Goal: Task Accomplishment & Management: Manage account settings

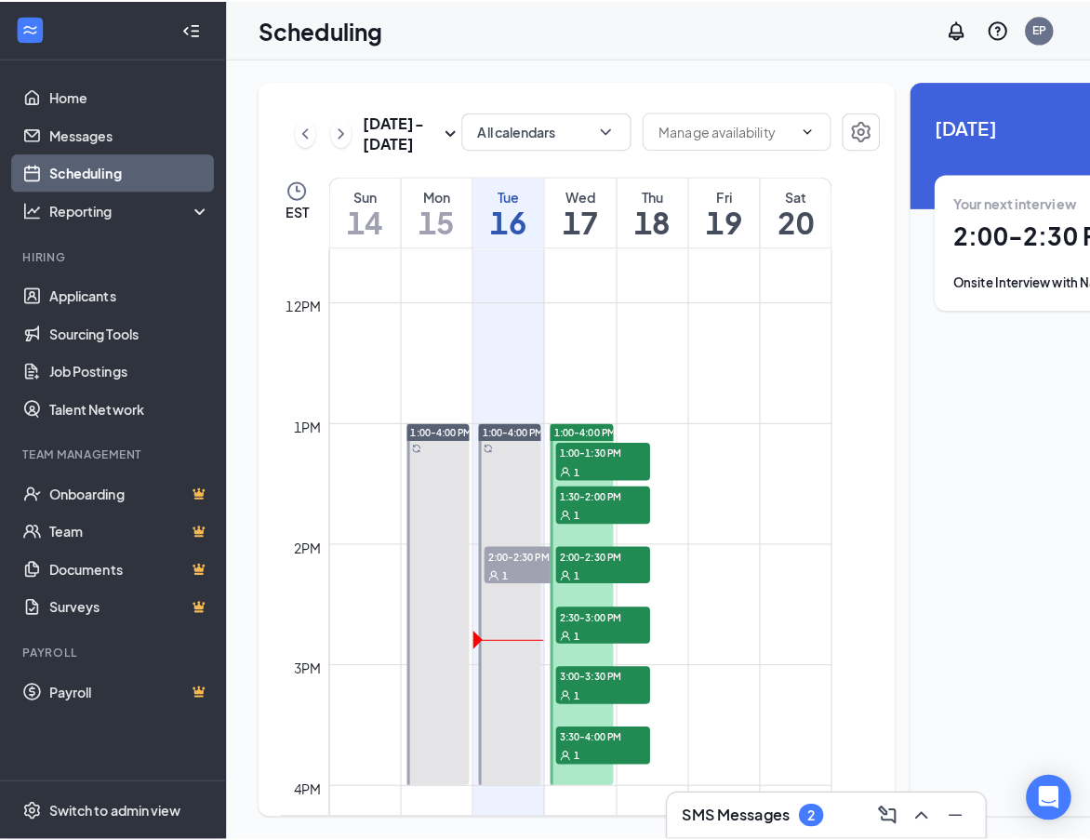
scroll to position [1472, 0]
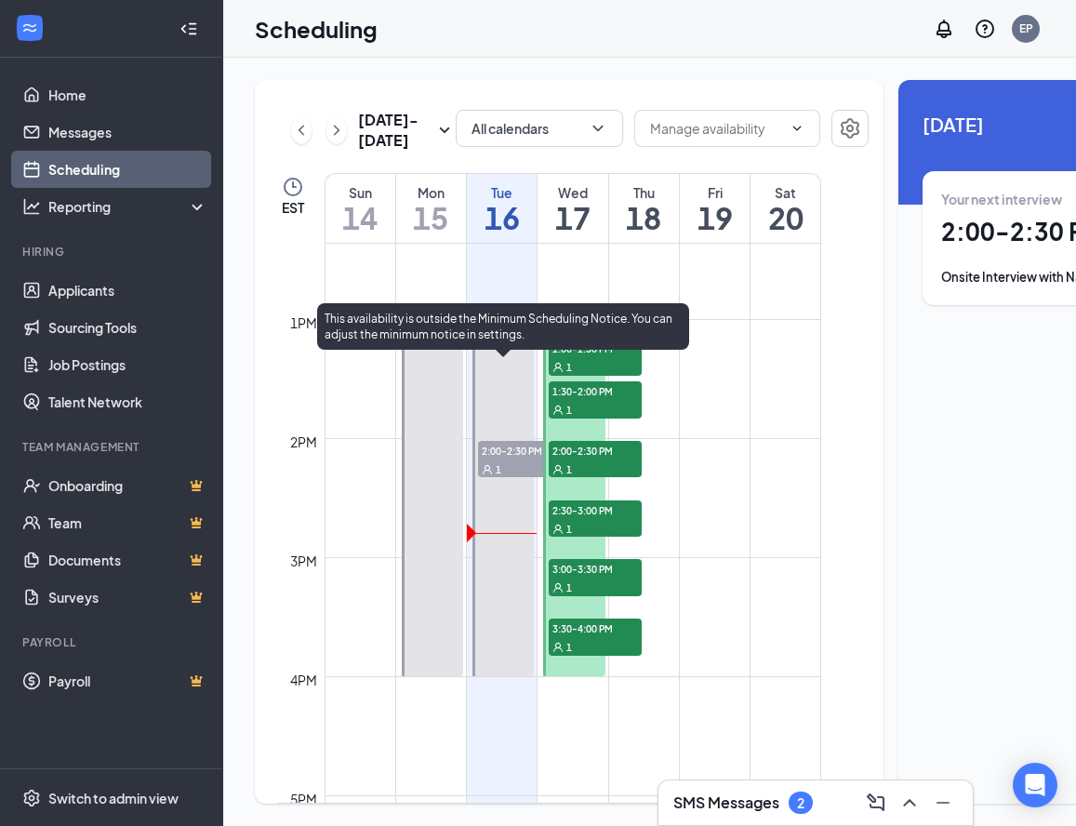
click at [510, 459] on span "2:00-2:30 PM" at bounding box center [524, 450] width 93 height 19
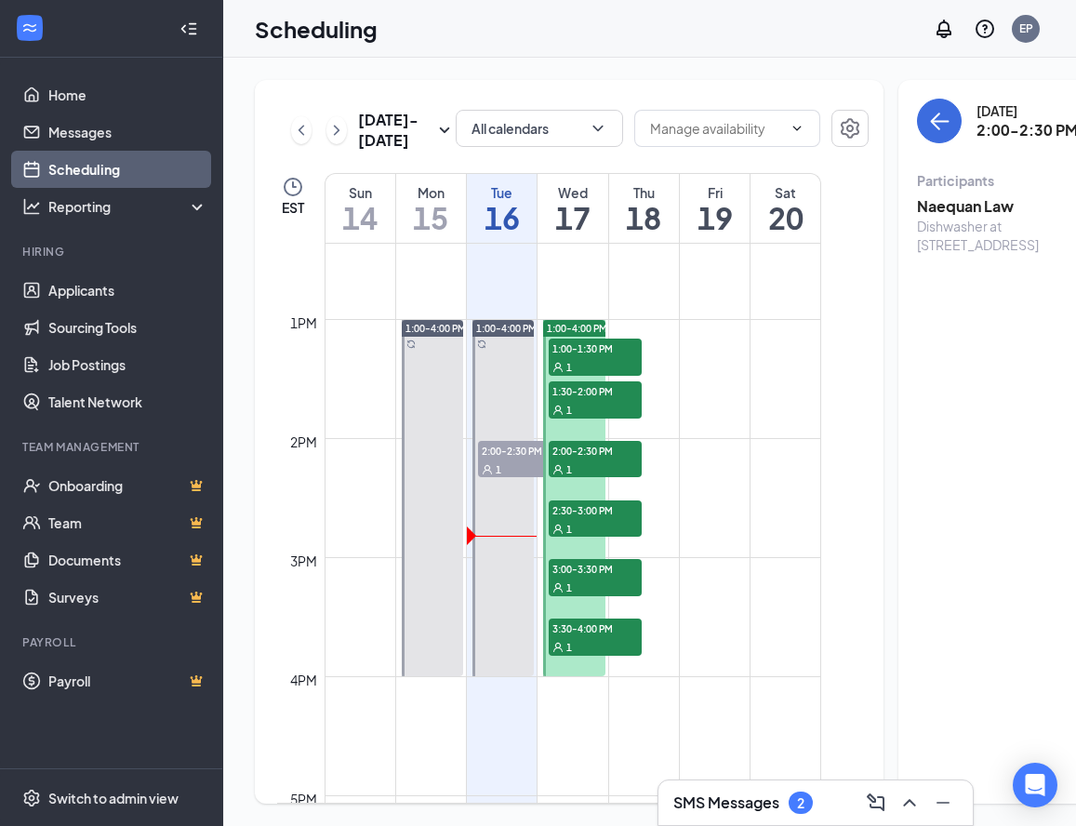
click at [917, 206] on h3 "Naequan Law" at bounding box center [1014, 206] width 195 height 20
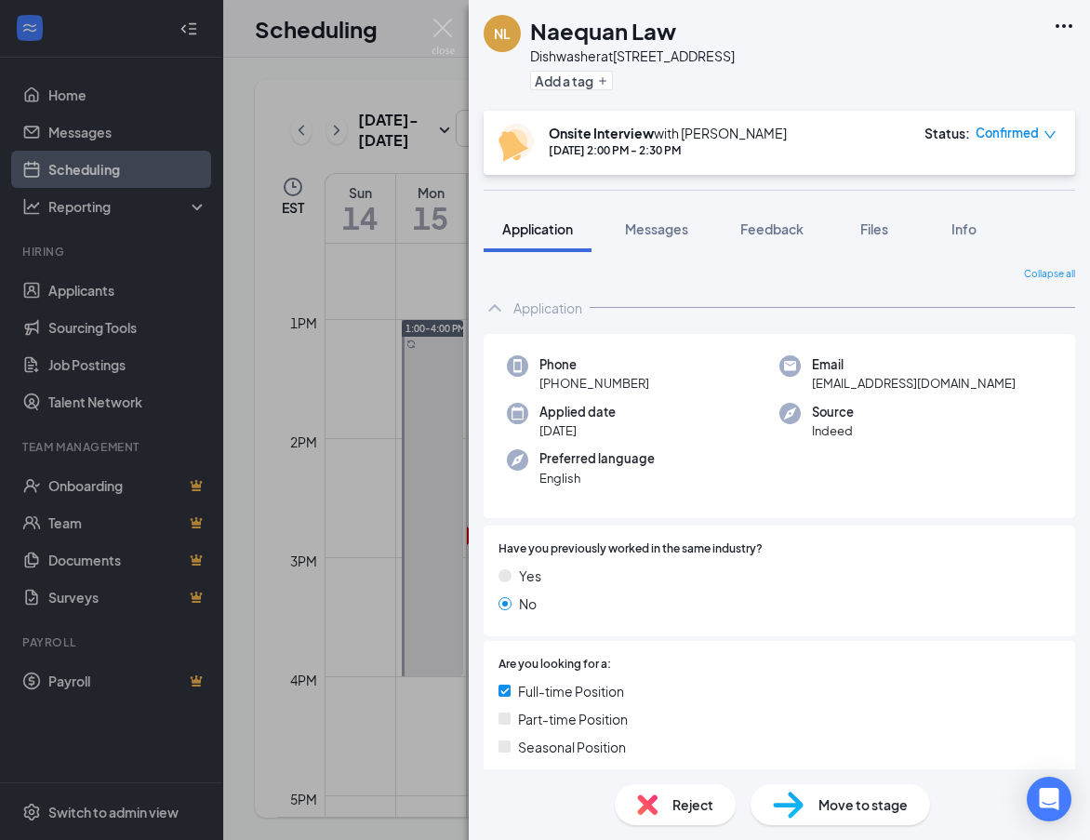
click at [1050, 134] on icon "down" at bounding box center [1049, 134] width 13 height 13
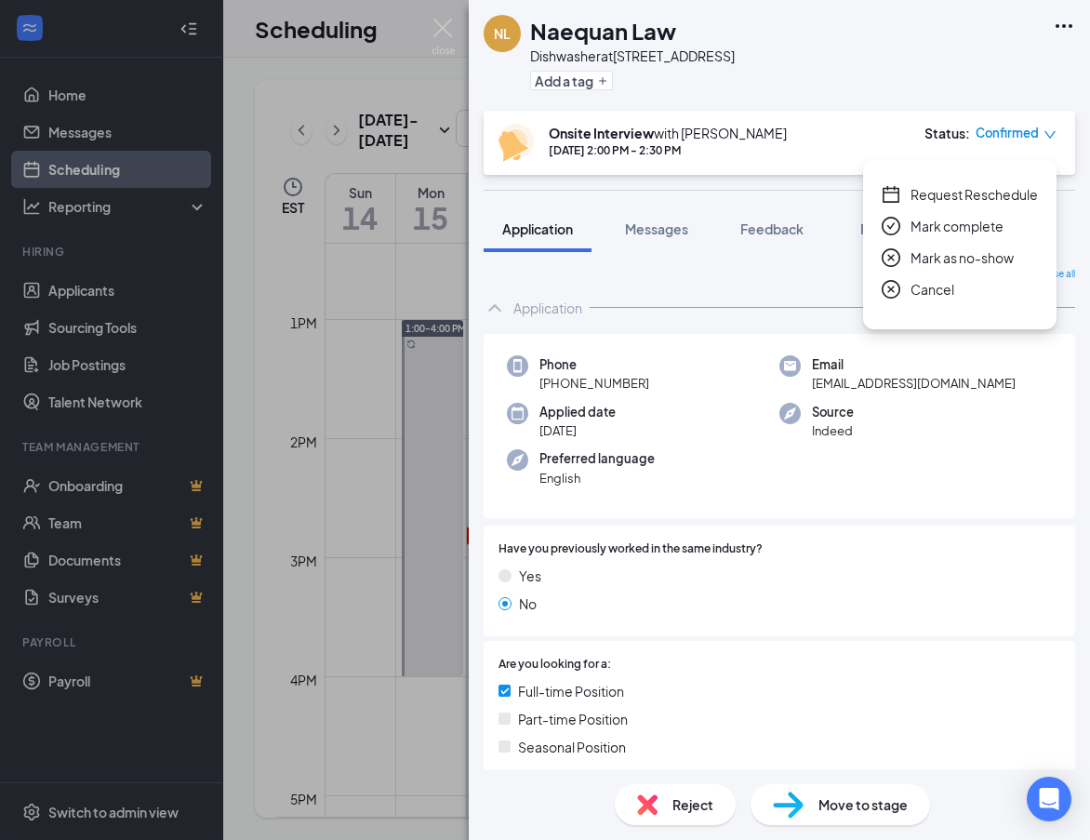
click at [946, 258] on span "Mark as no-show" at bounding box center [961, 257] width 103 height 20
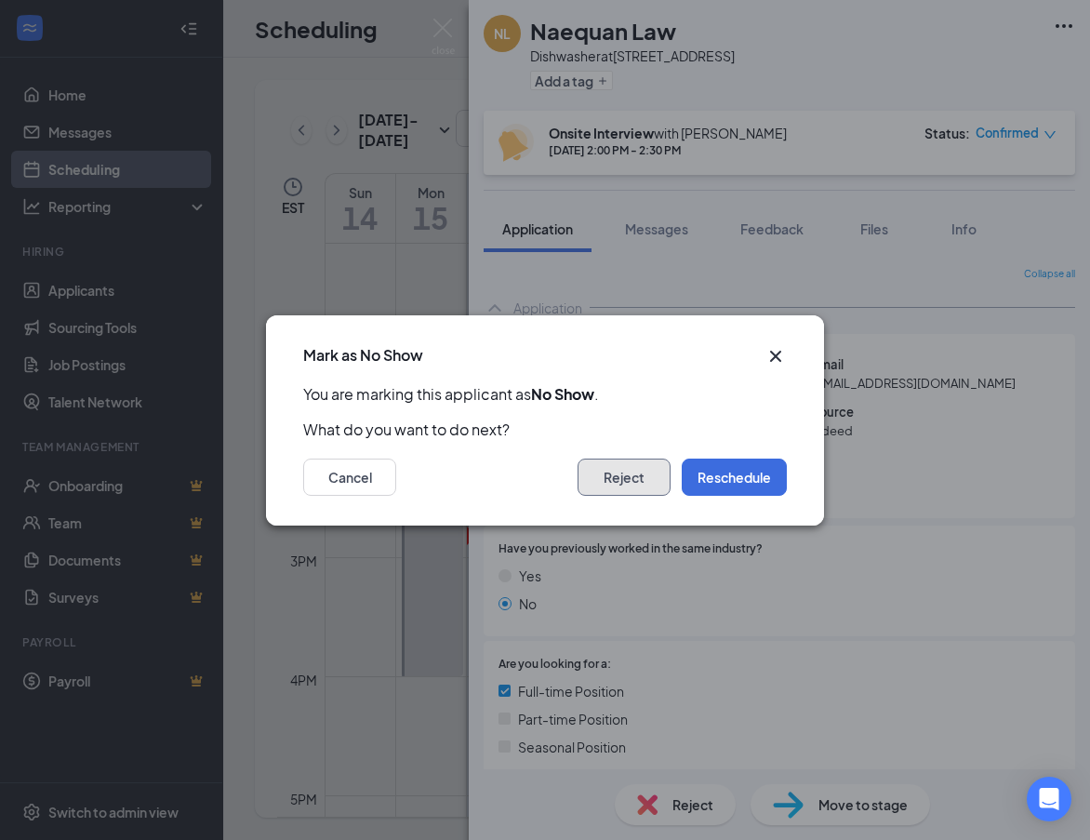
click at [629, 482] on button "Reject" at bounding box center [623, 476] width 93 height 37
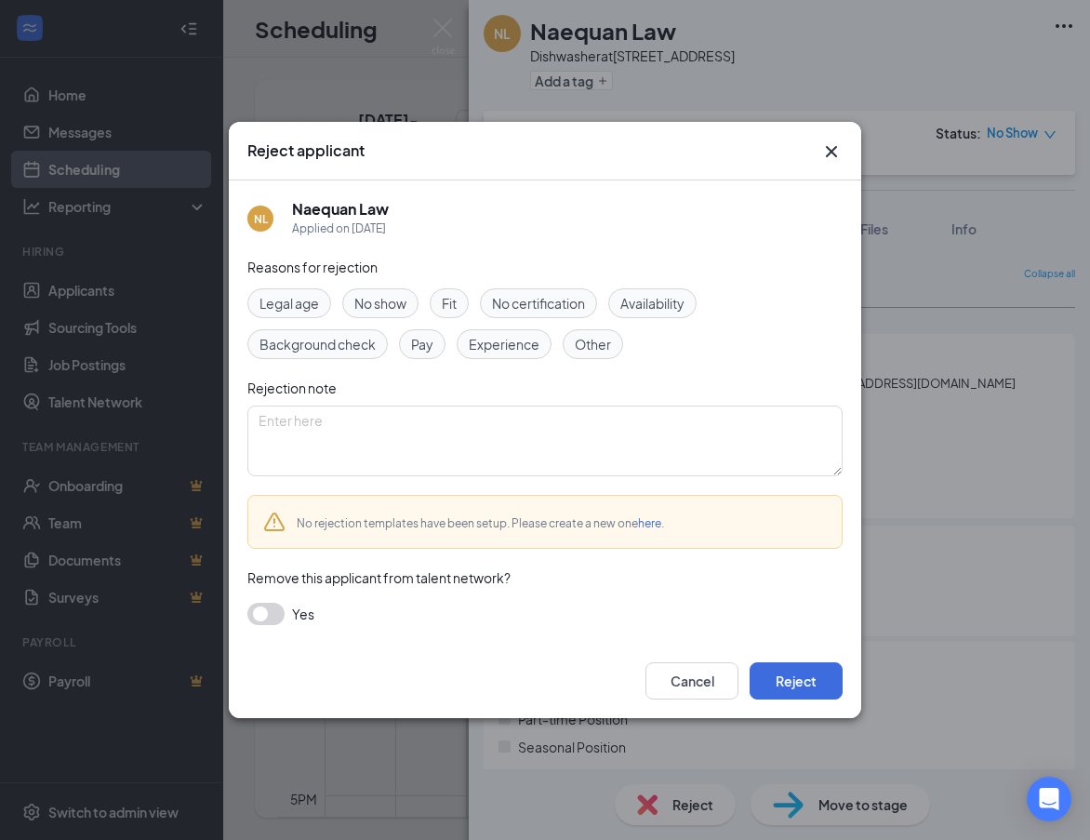
click at [392, 304] on span "No show" at bounding box center [380, 303] width 52 height 20
click at [815, 677] on button "Reject" at bounding box center [795, 680] width 93 height 37
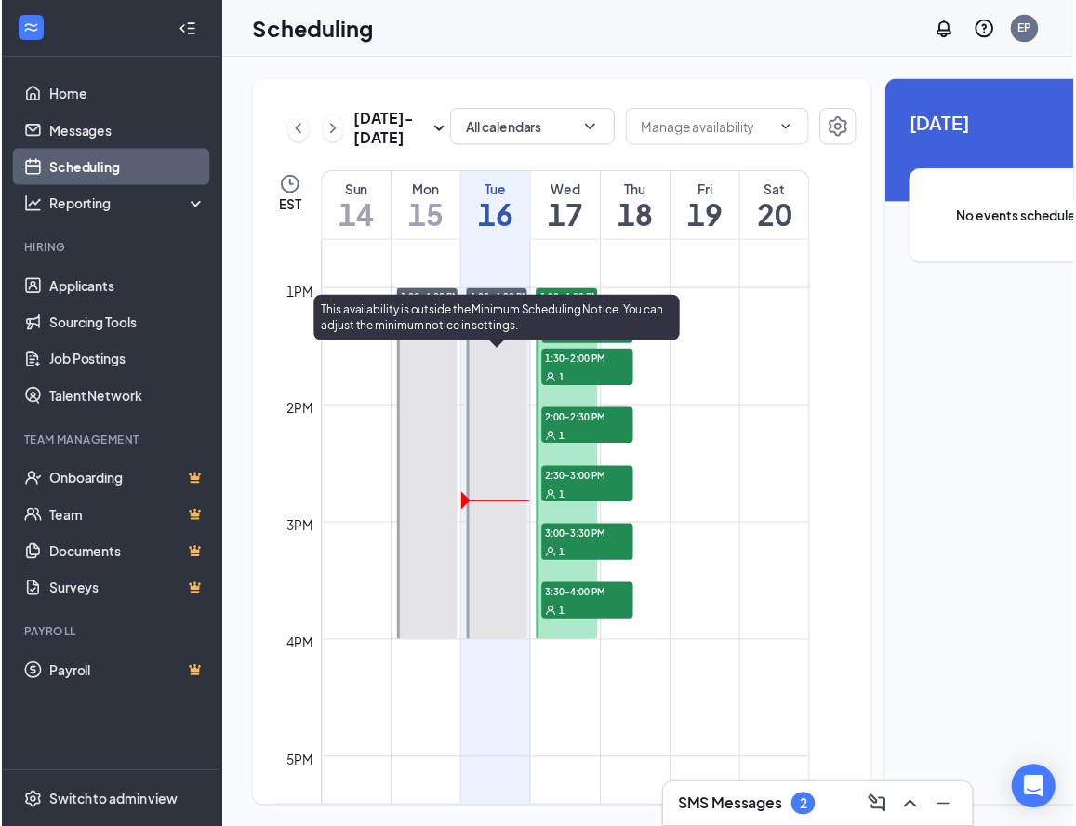
scroll to position [1472, 0]
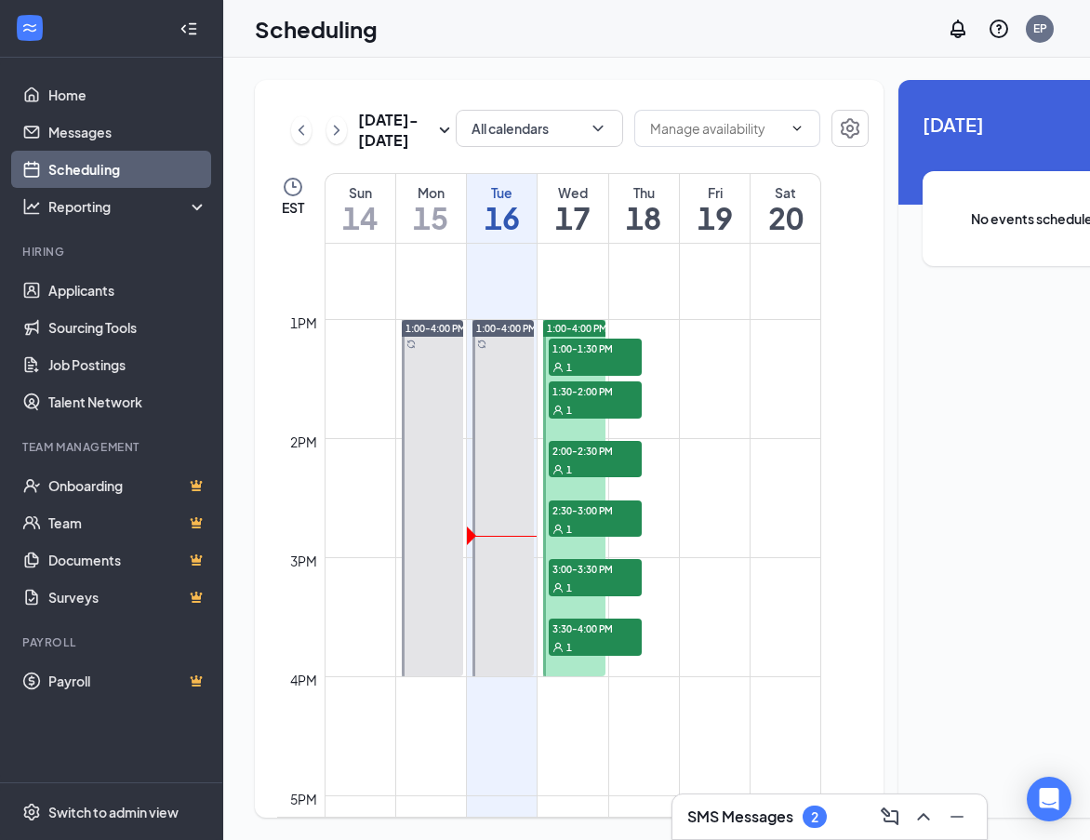
click at [598, 357] on span "1:00-1:30 PM" at bounding box center [595, 347] width 93 height 19
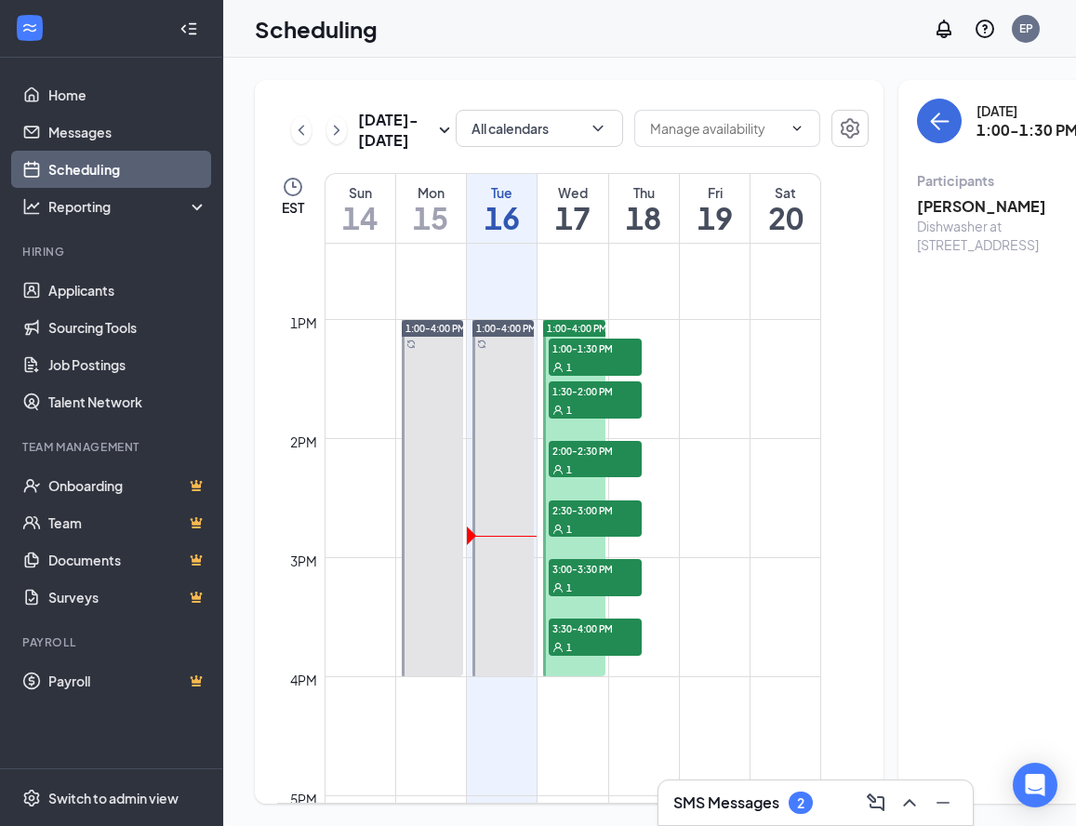
click at [586, 400] on span "1:30-2:00 PM" at bounding box center [595, 390] width 93 height 19
click at [580, 459] on span "2:00-2:30 PM" at bounding box center [595, 450] width 93 height 19
click at [586, 537] on div "1" at bounding box center [595, 528] width 93 height 19
click at [585, 459] on span "2:00-2:30 PM" at bounding box center [595, 450] width 93 height 19
click at [619, 519] on span "2:30-3:00 PM" at bounding box center [595, 509] width 93 height 19
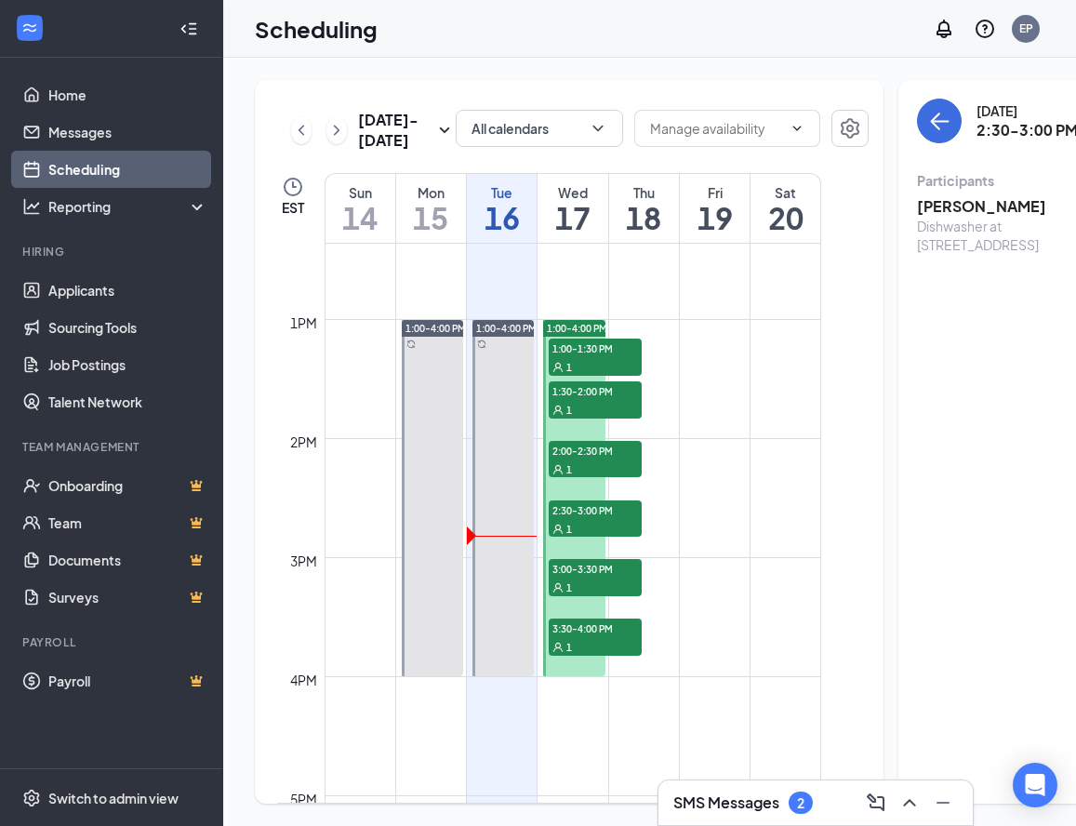
click at [589, 577] on span "3:00-3:30 PM" at bounding box center [595, 568] width 93 height 19
click at [584, 637] on span "3:30-4:00 PM" at bounding box center [595, 627] width 93 height 19
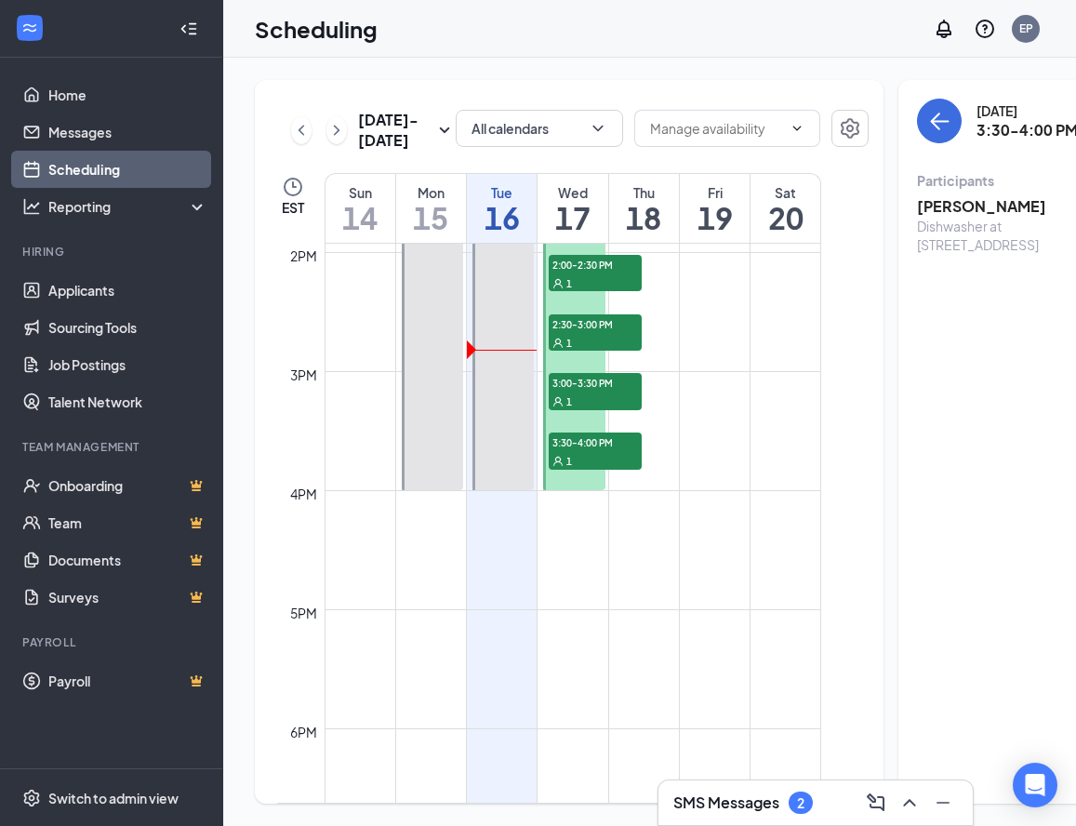
scroll to position [1472, 0]
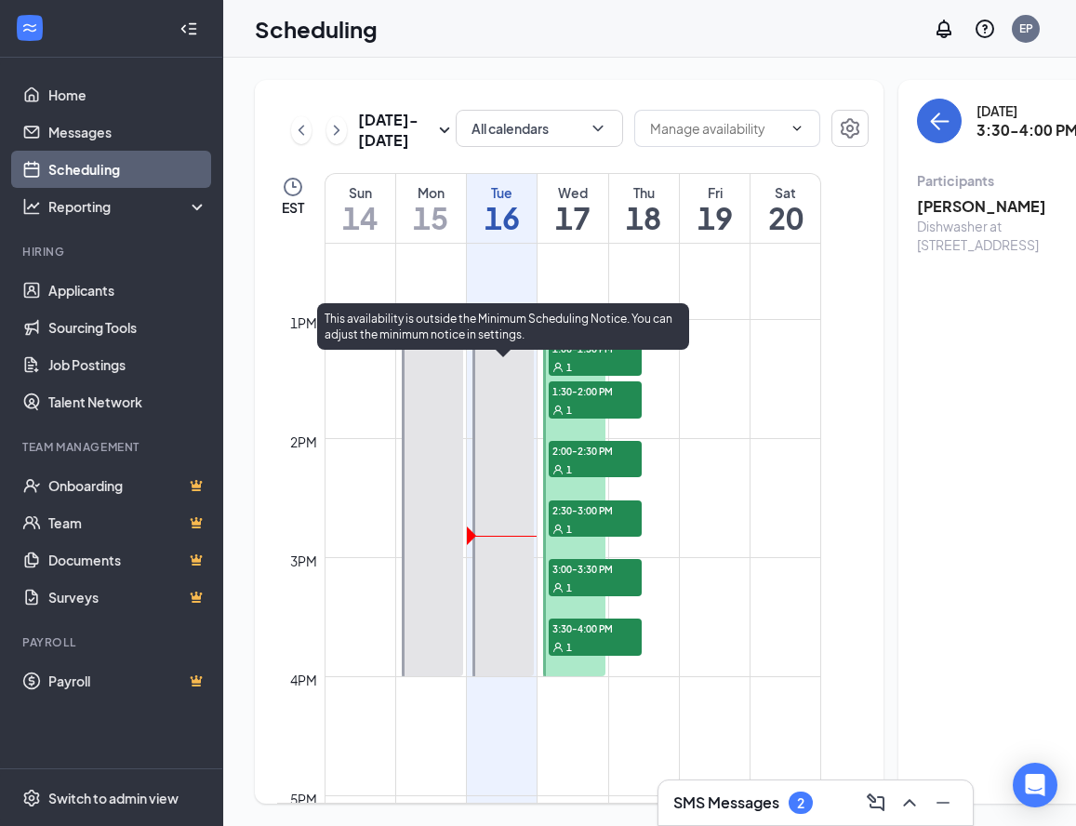
click at [510, 567] on div at bounding box center [502, 498] width 61 height 356
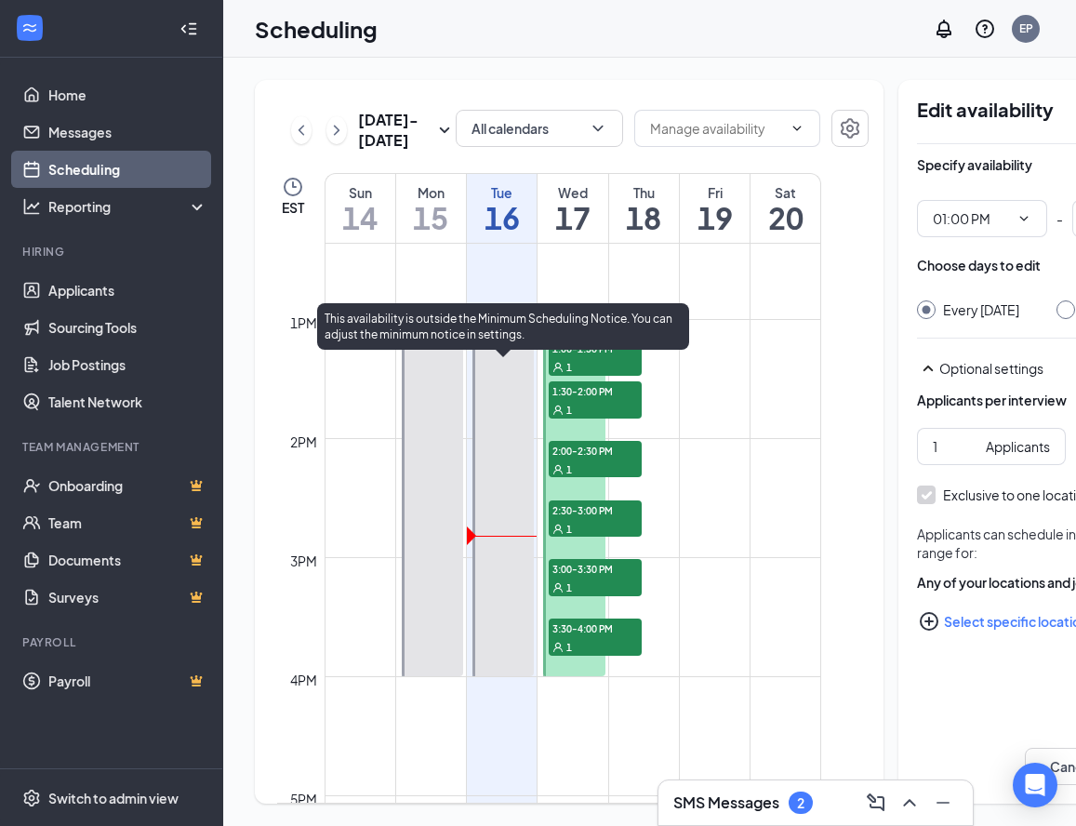
click at [511, 514] on div at bounding box center [502, 498] width 61 height 356
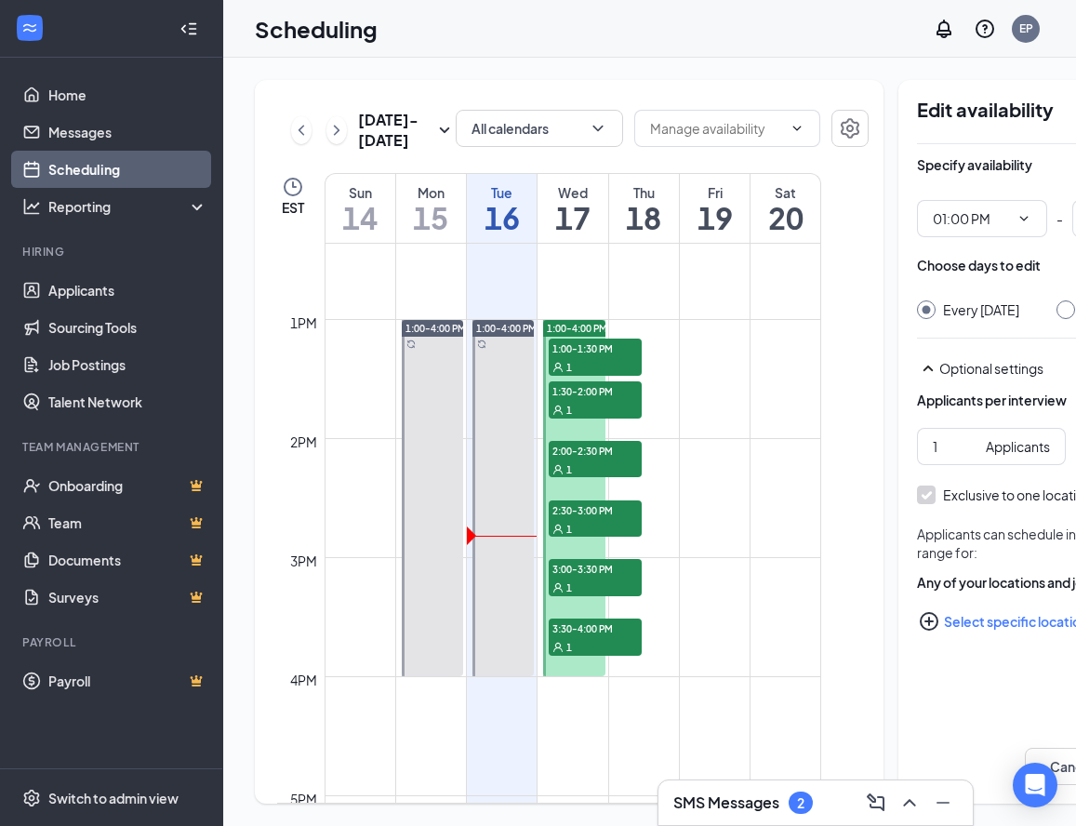
click at [815, 468] on td at bounding box center [572, 453] width 496 height 30
click at [776, 438] on td at bounding box center [572, 423] width 496 height 30
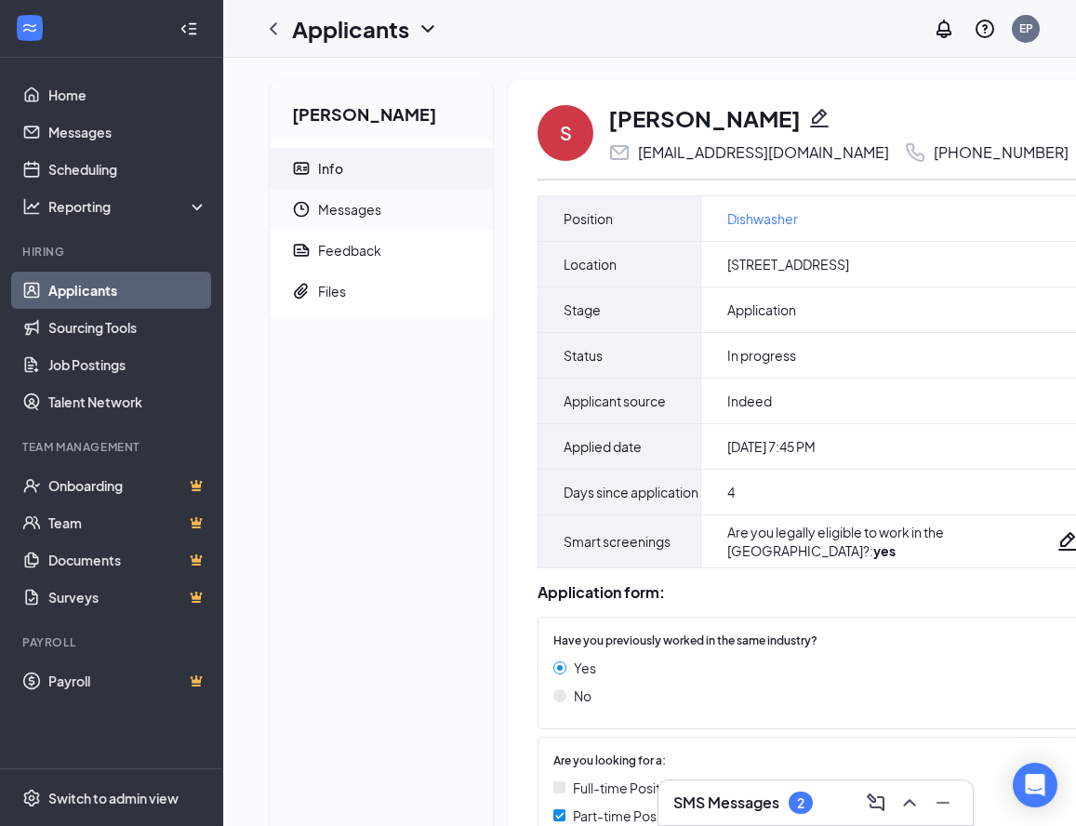
click at [365, 206] on span "Messages" at bounding box center [398, 209] width 160 height 41
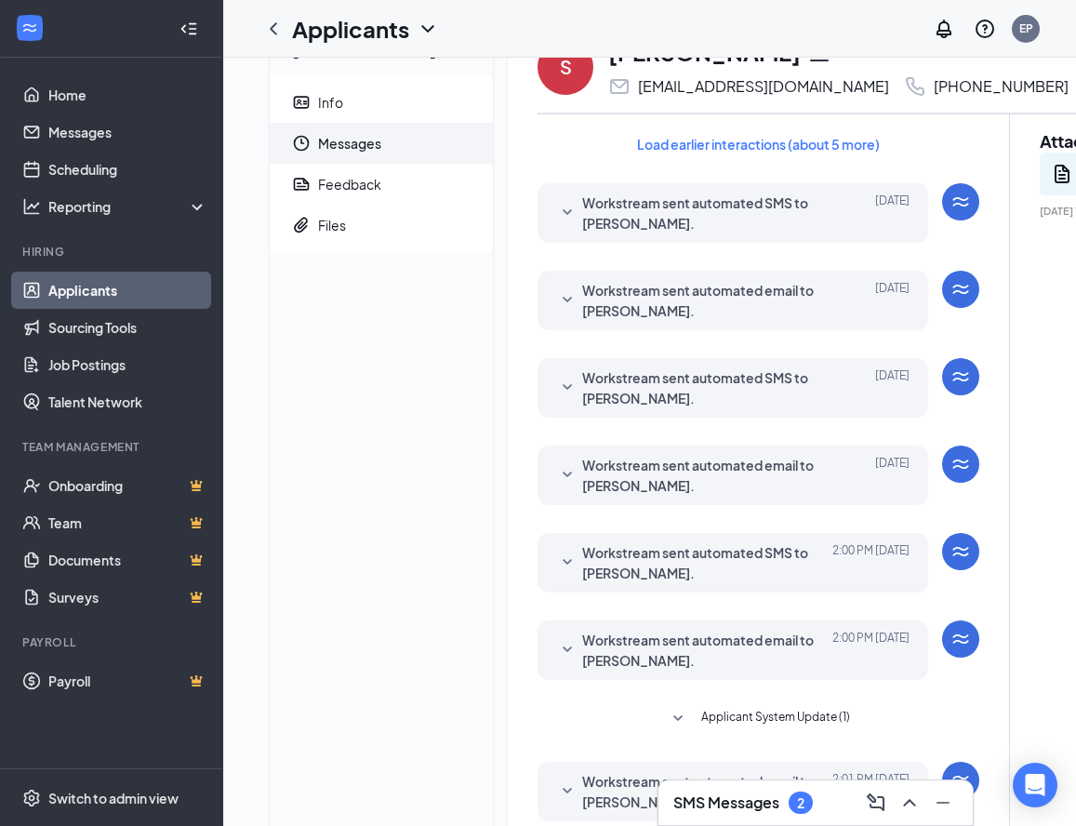
scroll to position [20, 0]
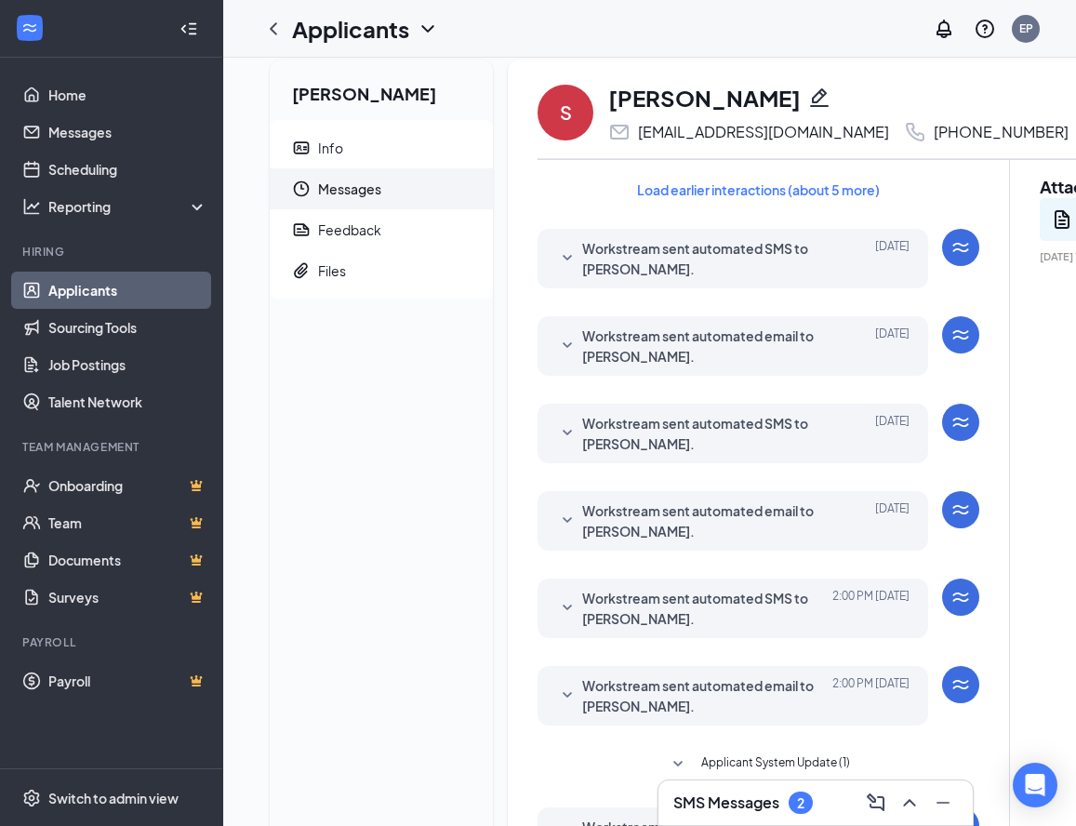
click at [693, 250] on span "Workstream sent automated SMS to Sophia Howard." at bounding box center [704, 258] width 244 height 41
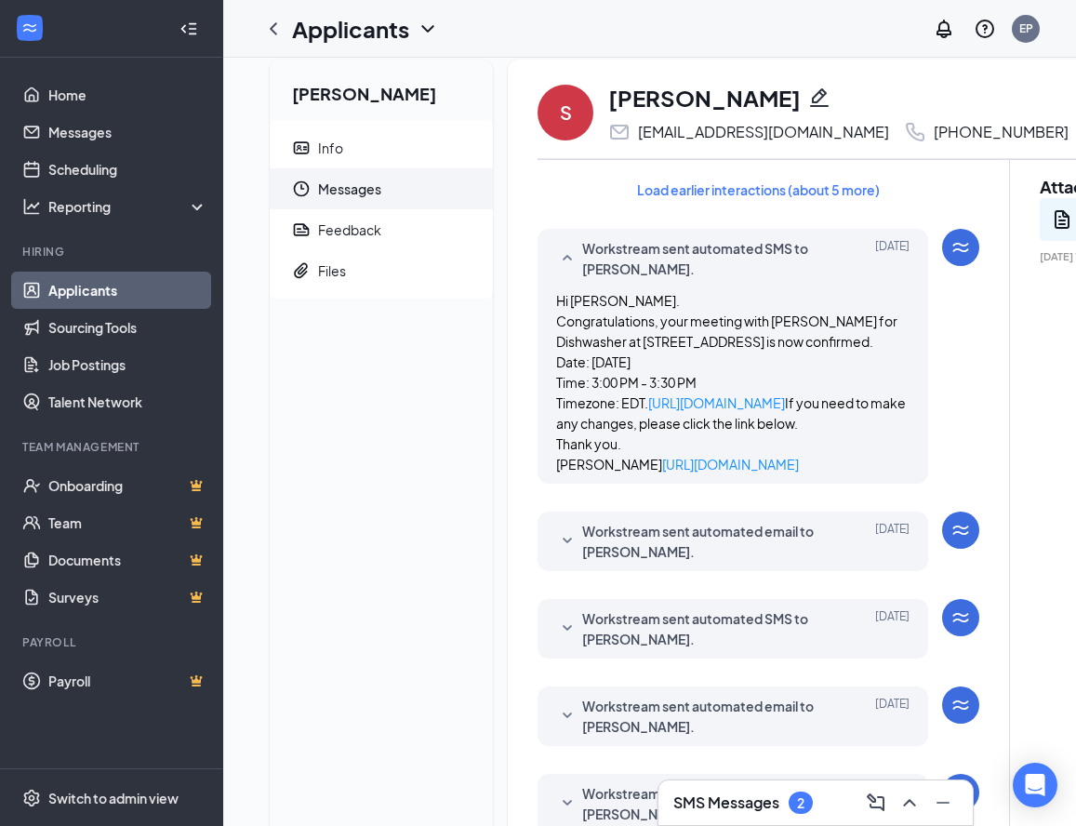
click at [704, 562] on span "Workstream sent automated email to Sophia Howard." at bounding box center [704, 541] width 244 height 41
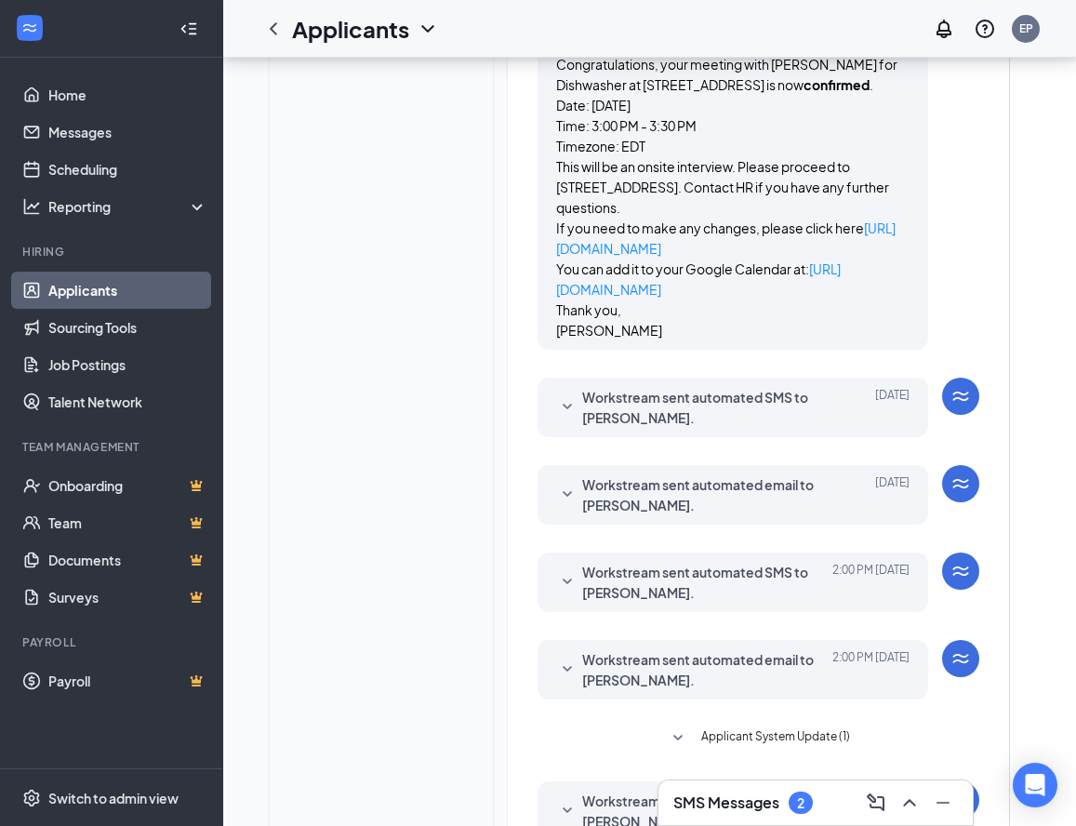
scroll to position [578, 0]
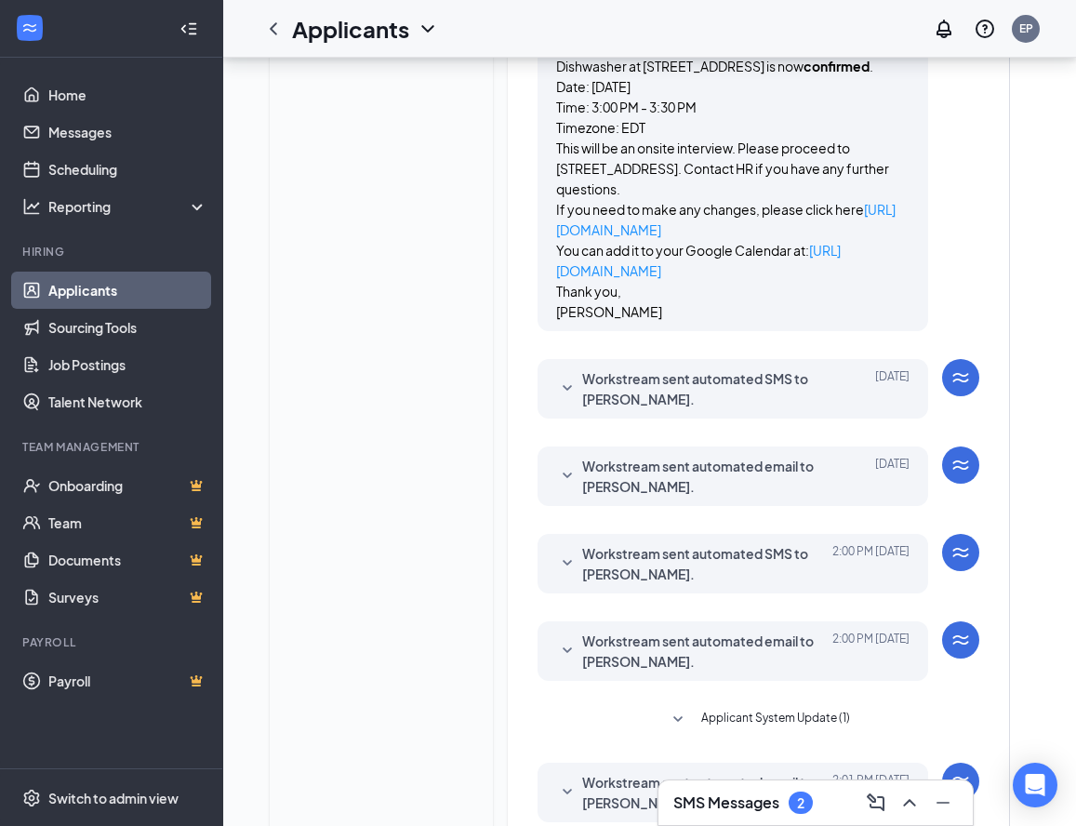
click at [697, 409] on span "Workstream sent automated SMS to Sophia Howard." at bounding box center [704, 388] width 244 height 41
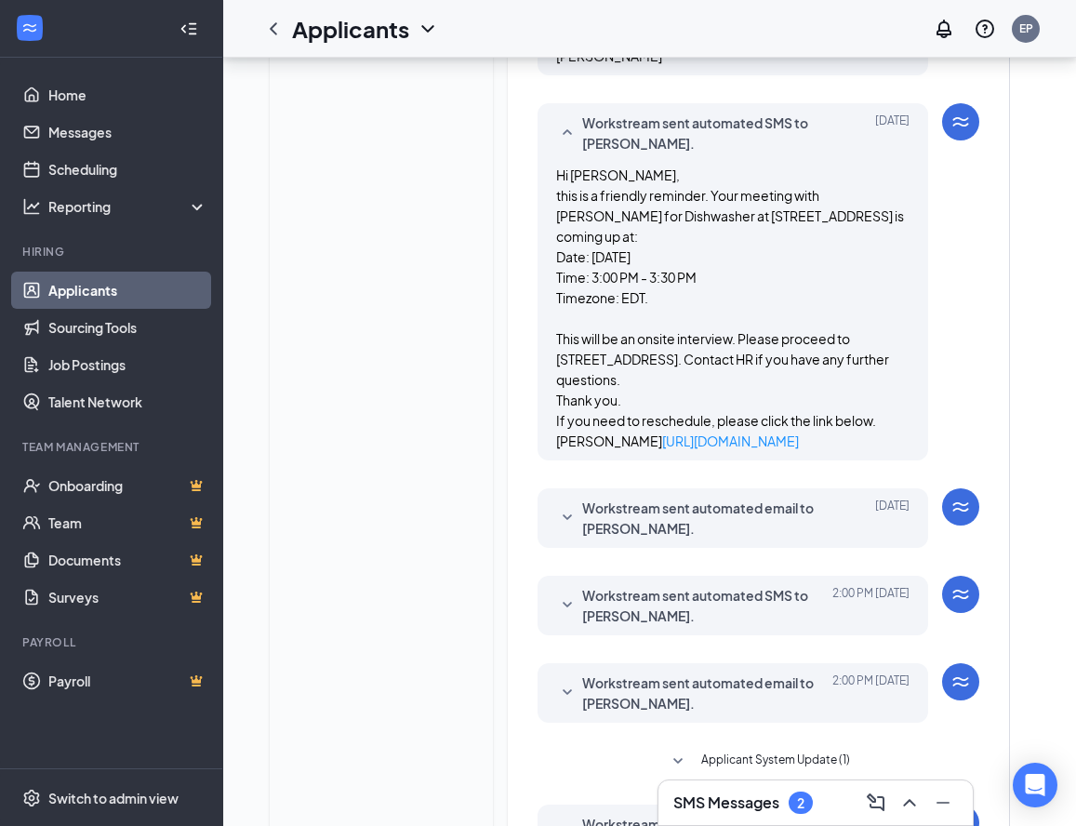
scroll to position [857, 0]
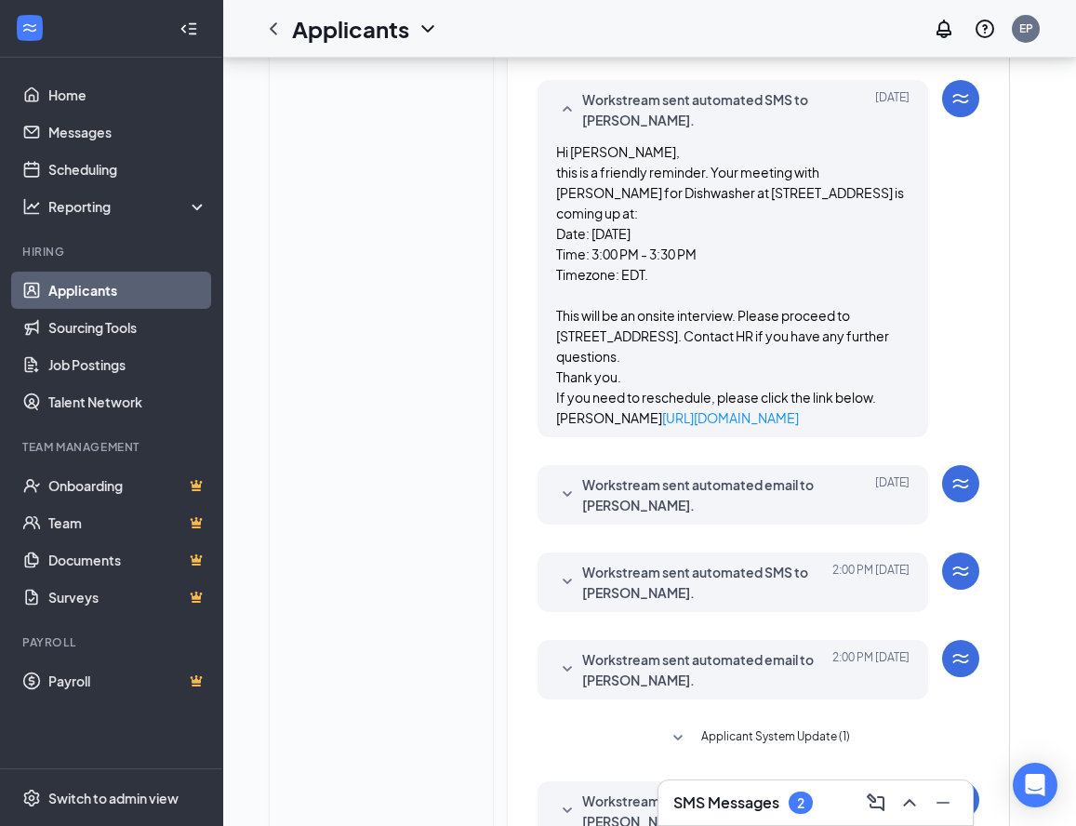
click at [694, 515] on span "Workstream sent automated email to Sophia Howard." at bounding box center [704, 494] width 244 height 41
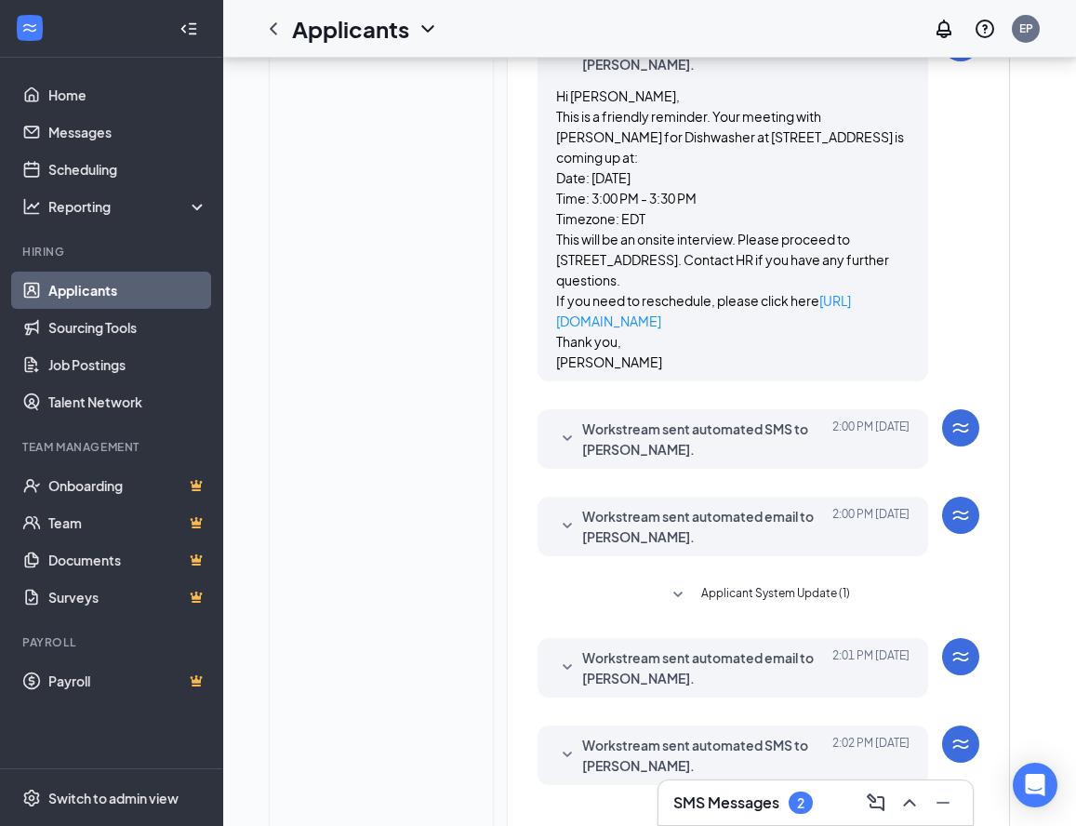
scroll to position [1322, 0]
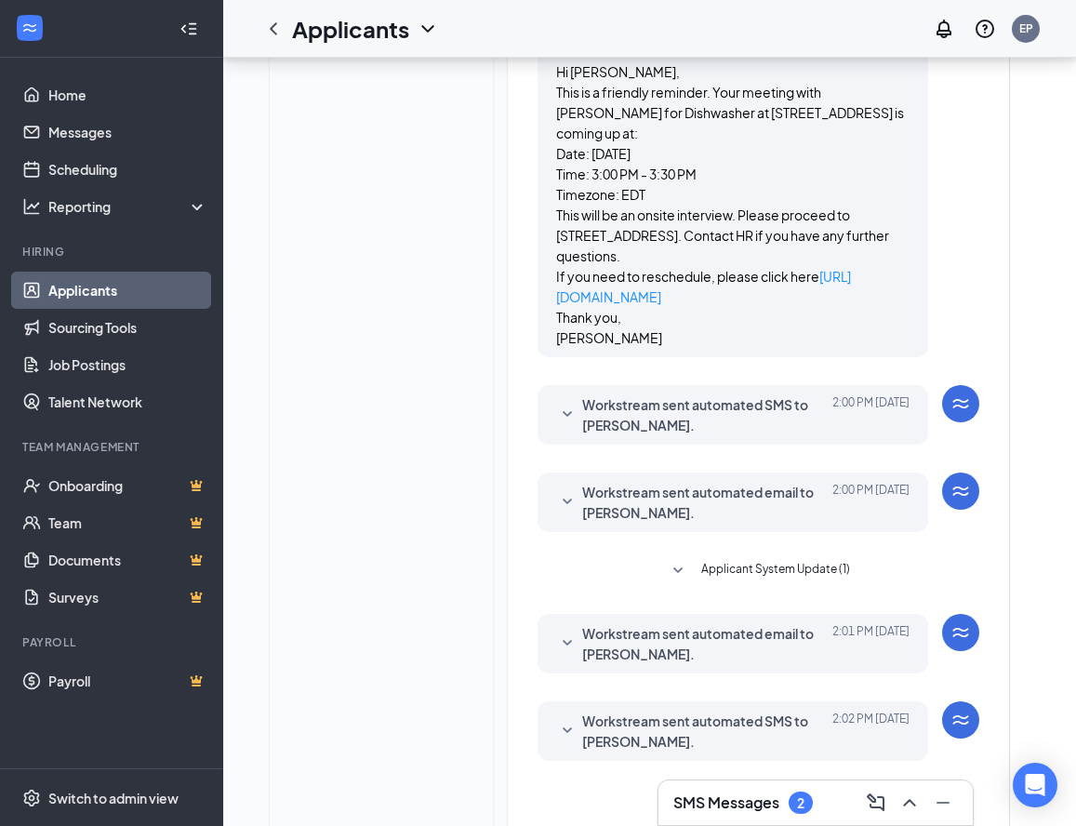
click at [696, 435] on span "Workstream sent automated SMS to Sophia Howard." at bounding box center [704, 414] width 244 height 41
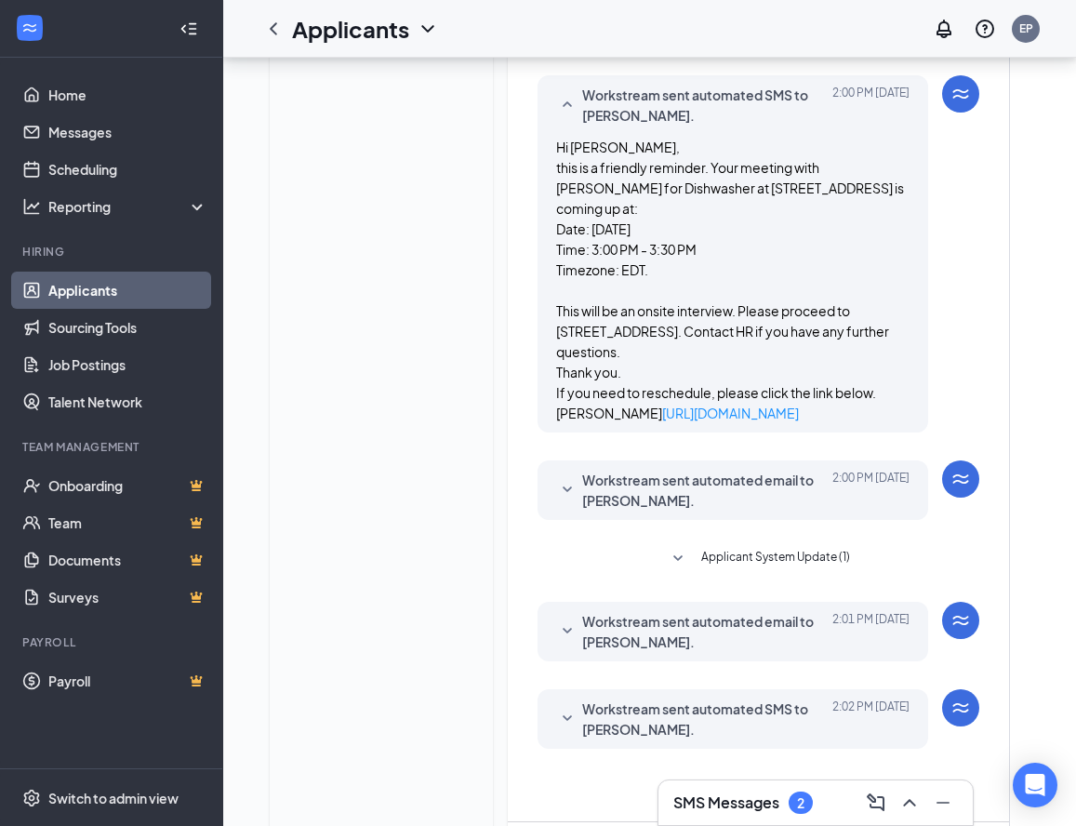
scroll to position [1694, 0]
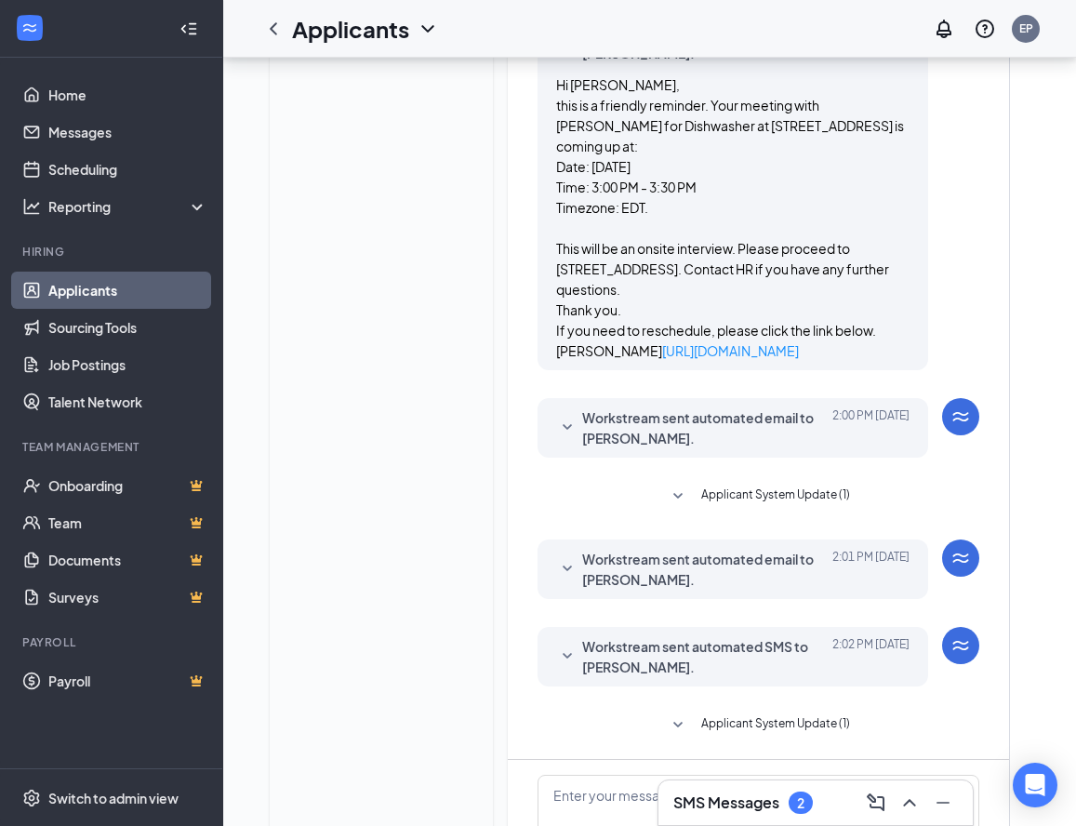
click at [710, 448] on span "Workstream sent automated email to Sophia Howard." at bounding box center [704, 427] width 244 height 41
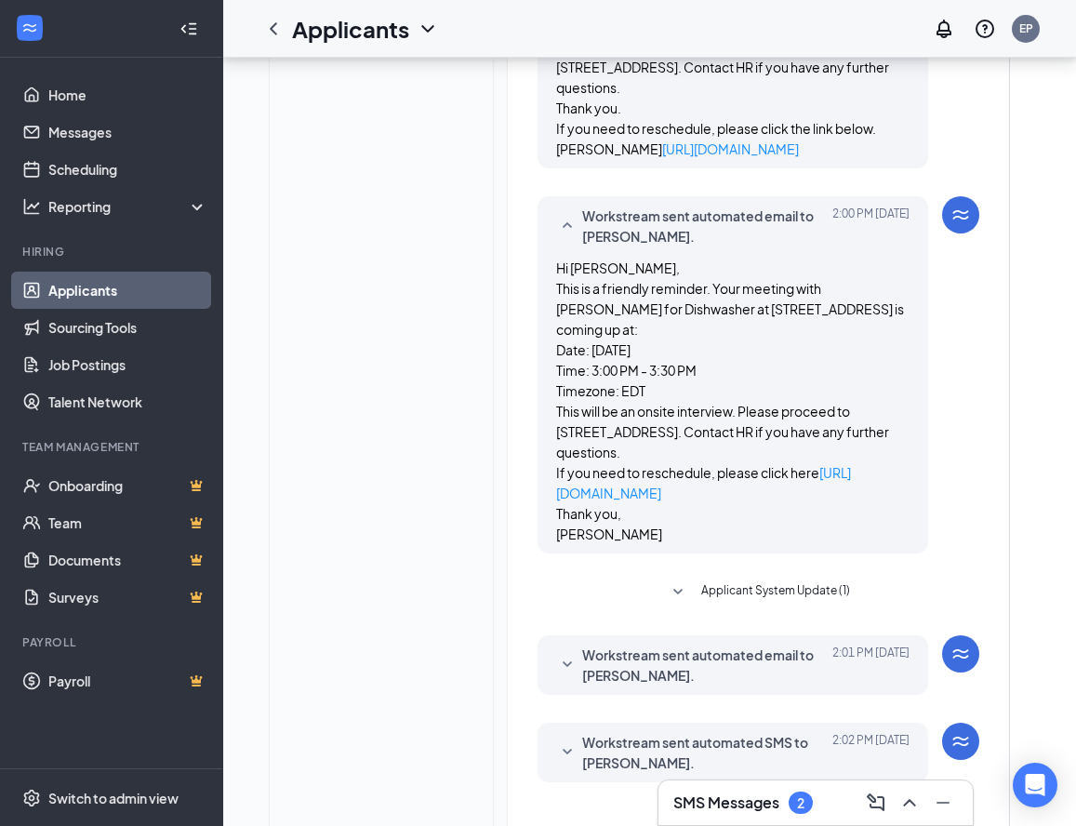
scroll to position [2066, 0]
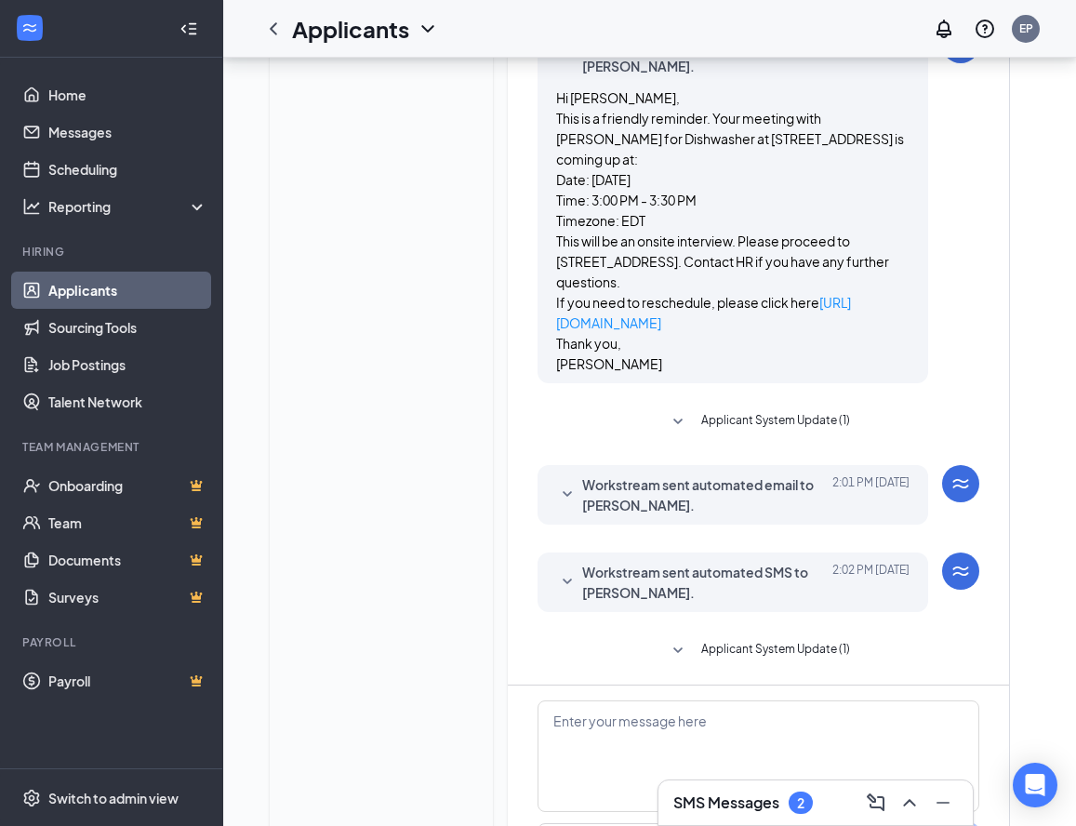
click at [706, 515] on span "Workstream sent automated email to Sophia Howard." at bounding box center [704, 494] width 244 height 41
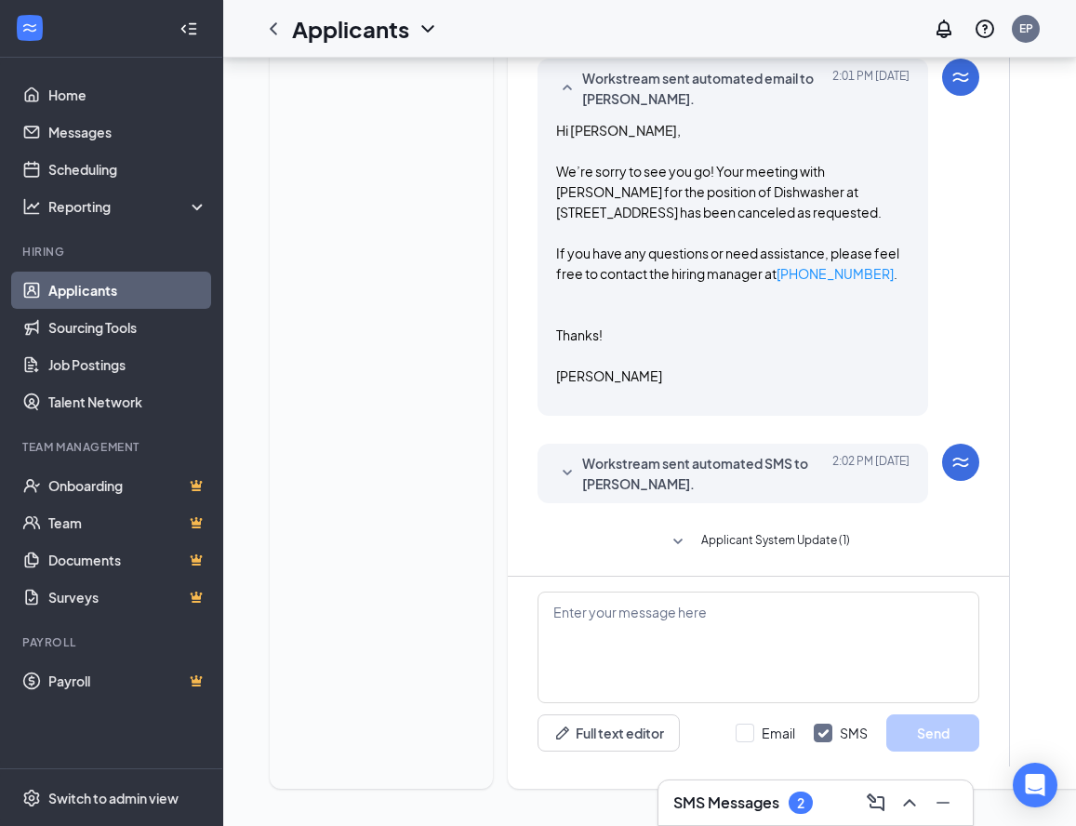
scroll to position [2568, 0]
click at [710, 453] on span "Workstream sent automated SMS to Sophia Howard." at bounding box center [704, 473] width 244 height 41
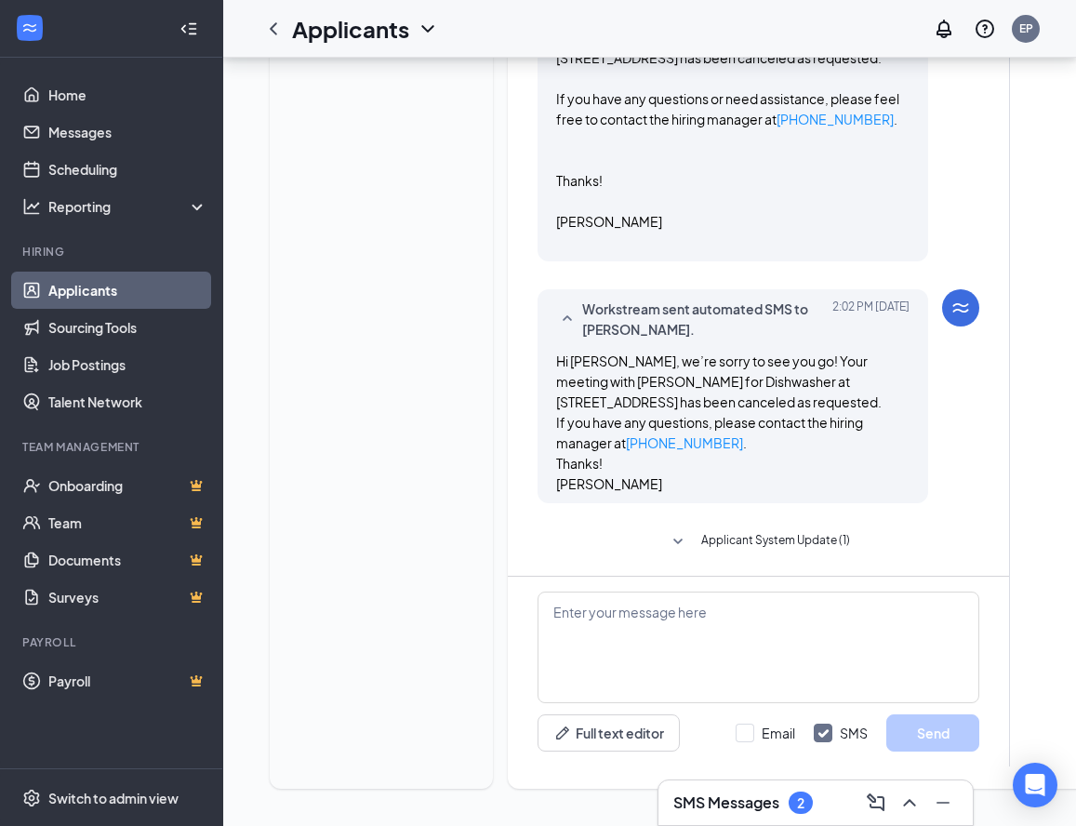
scroll to position [2722, 0]
click at [680, 531] on icon "SmallChevronDown" at bounding box center [678, 542] width 22 height 22
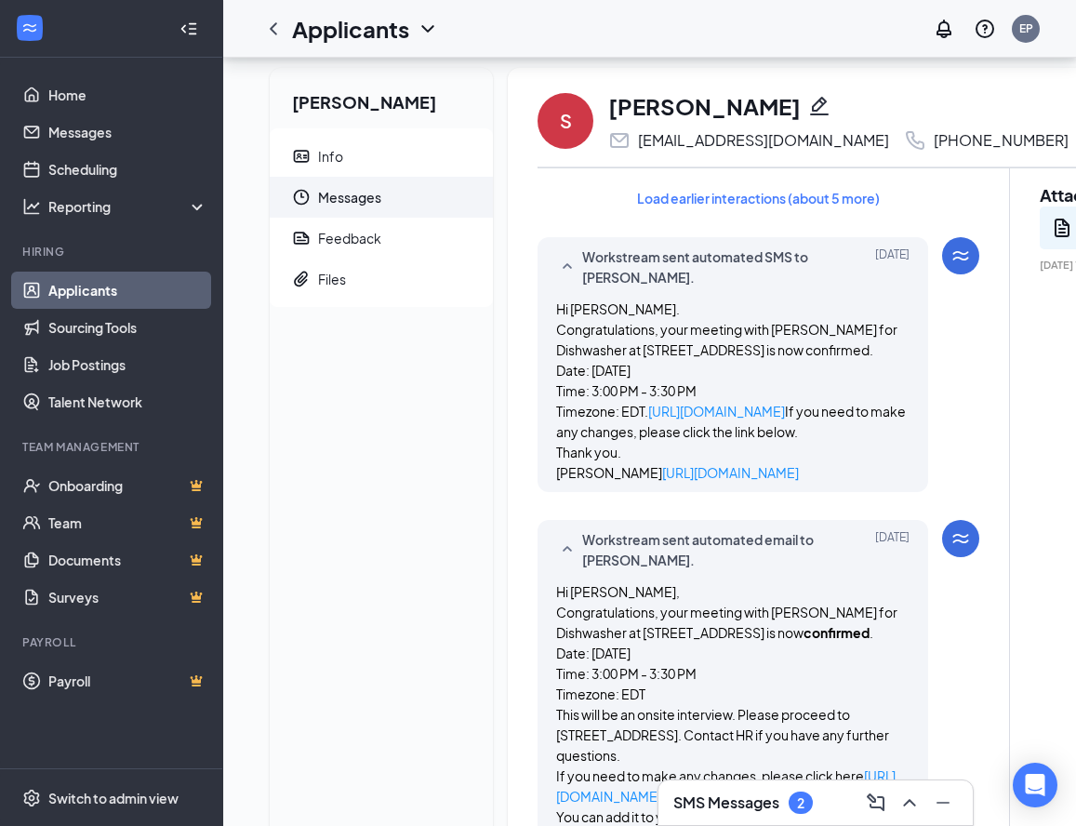
scroll to position [0, 0]
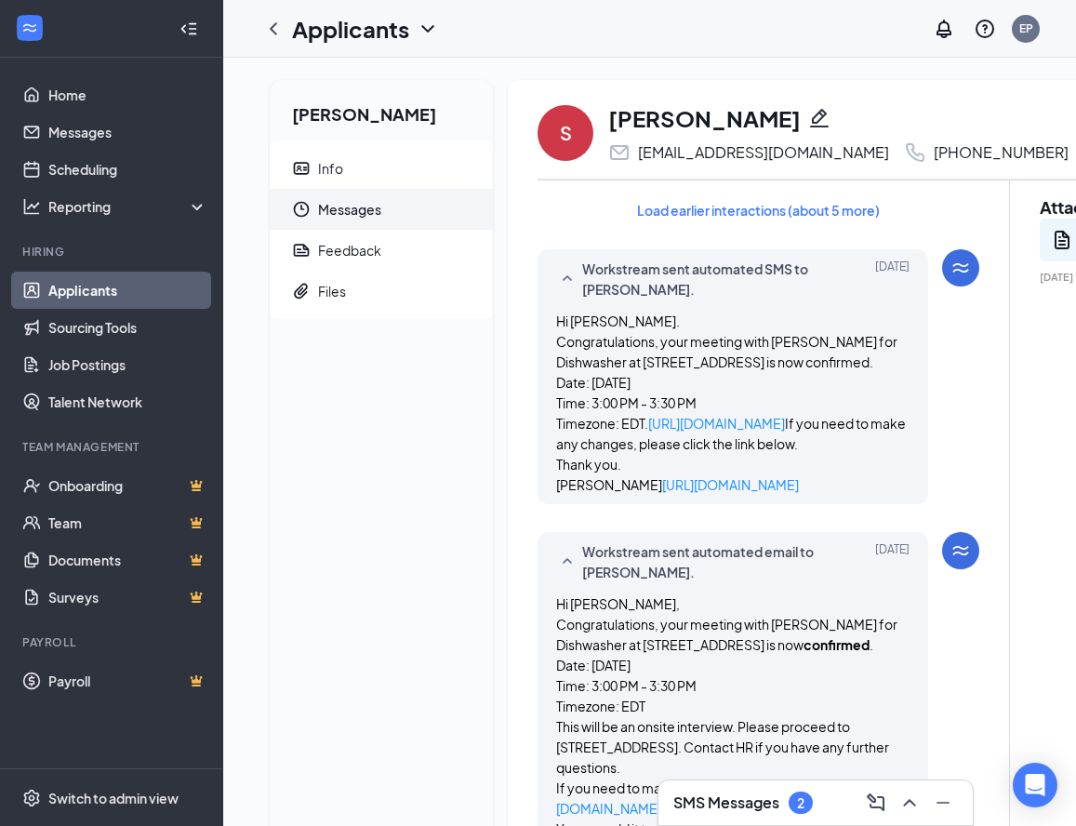
click at [1083, 130] on icon "Ellipses" at bounding box center [1094, 133] width 22 height 22
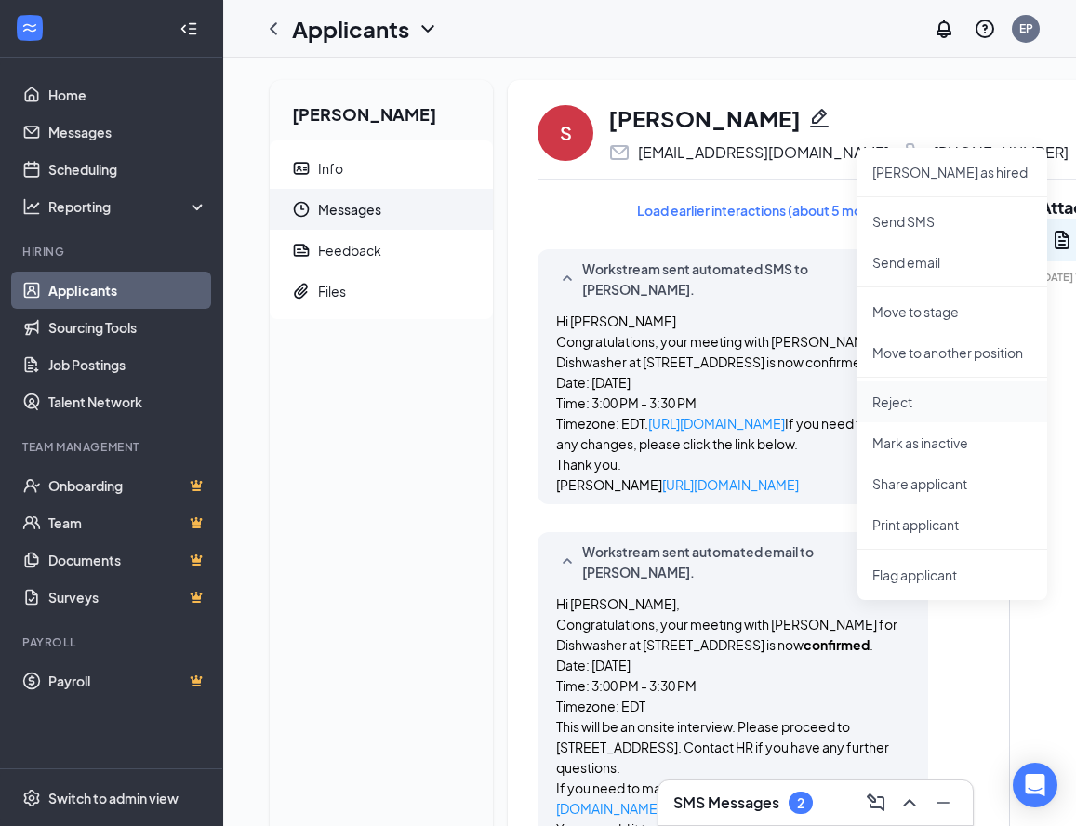
click at [912, 405] on p "Reject" at bounding box center [952, 401] width 160 height 19
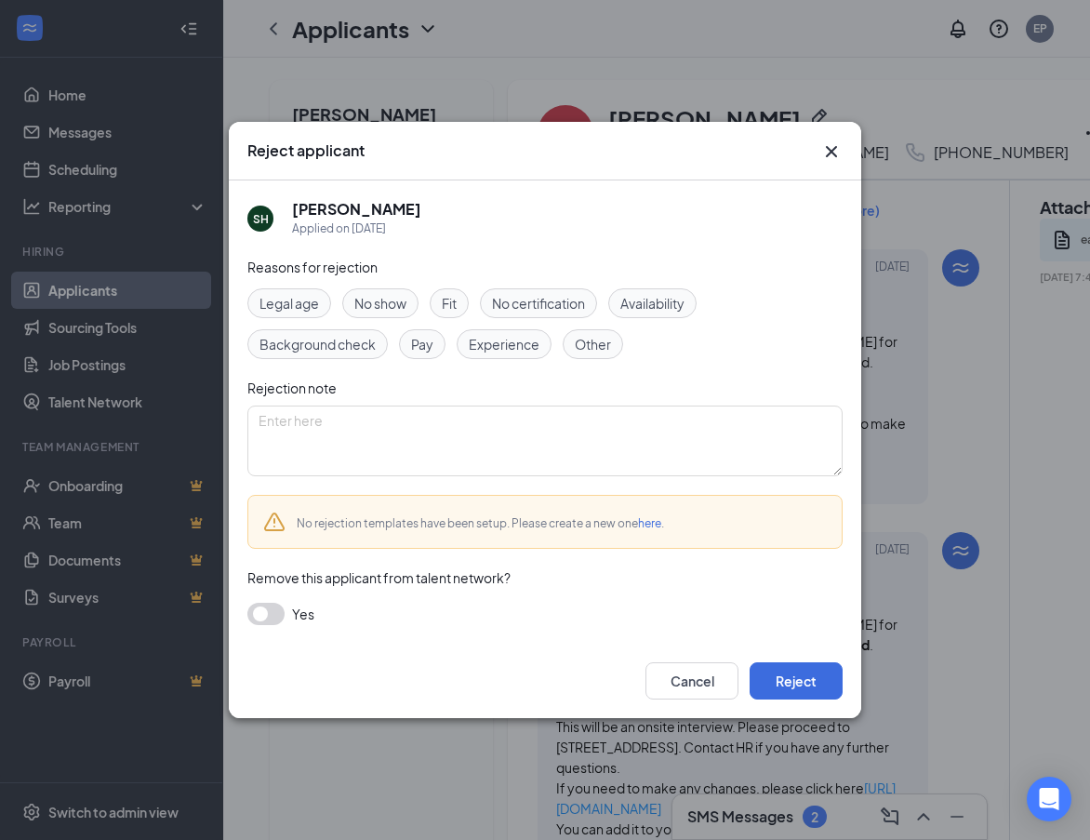
click at [394, 300] on span "No show" at bounding box center [380, 303] width 52 height 20
click at [825, 679] on button "Reject" at bounding box center [795, 680] width 93 height 37
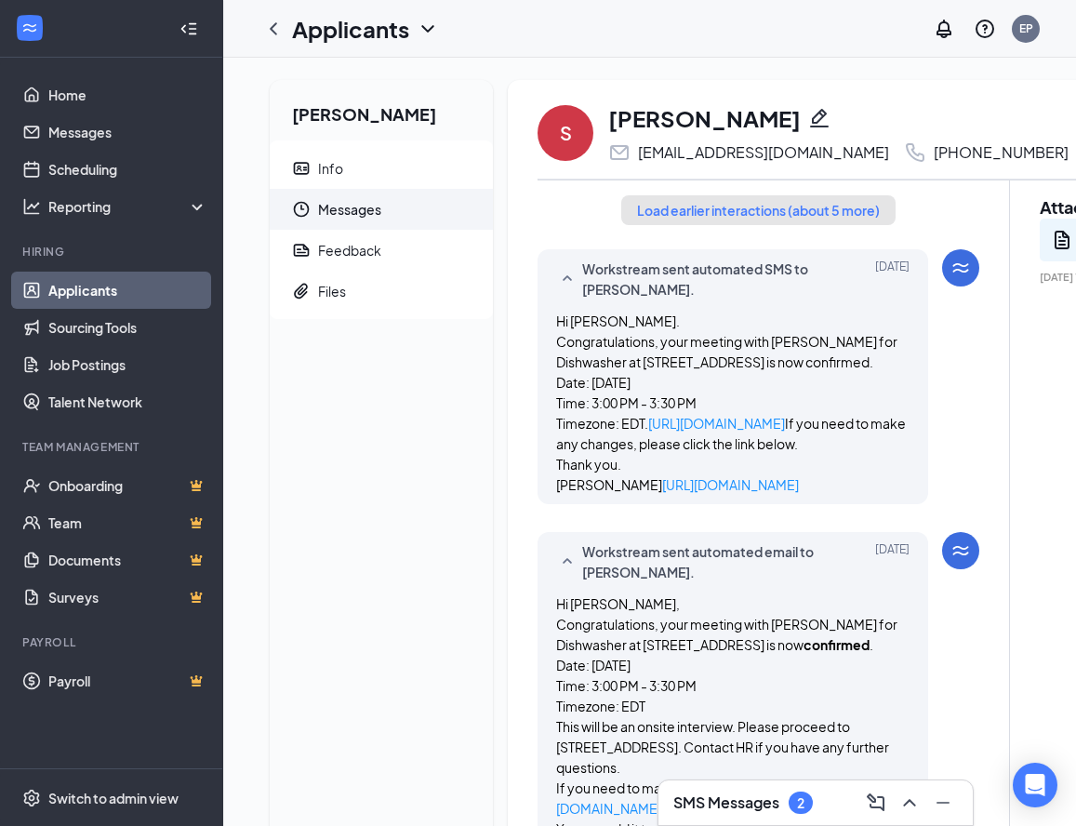
click at [763, 209] on button "Load earlier interactions (about 5 more)" at bounding box center [758, 210] width 274 height 30
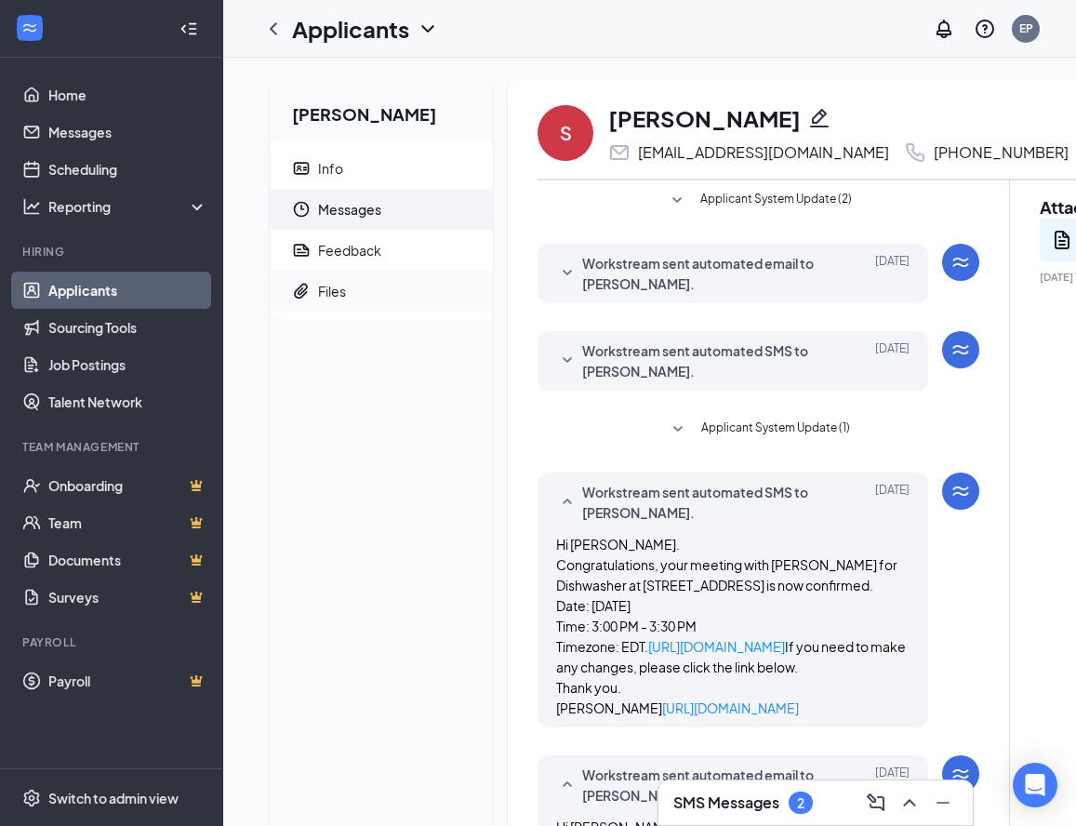
click at [338, 289] on div "Files" at bounding box center [332, 291] width 28 height 19
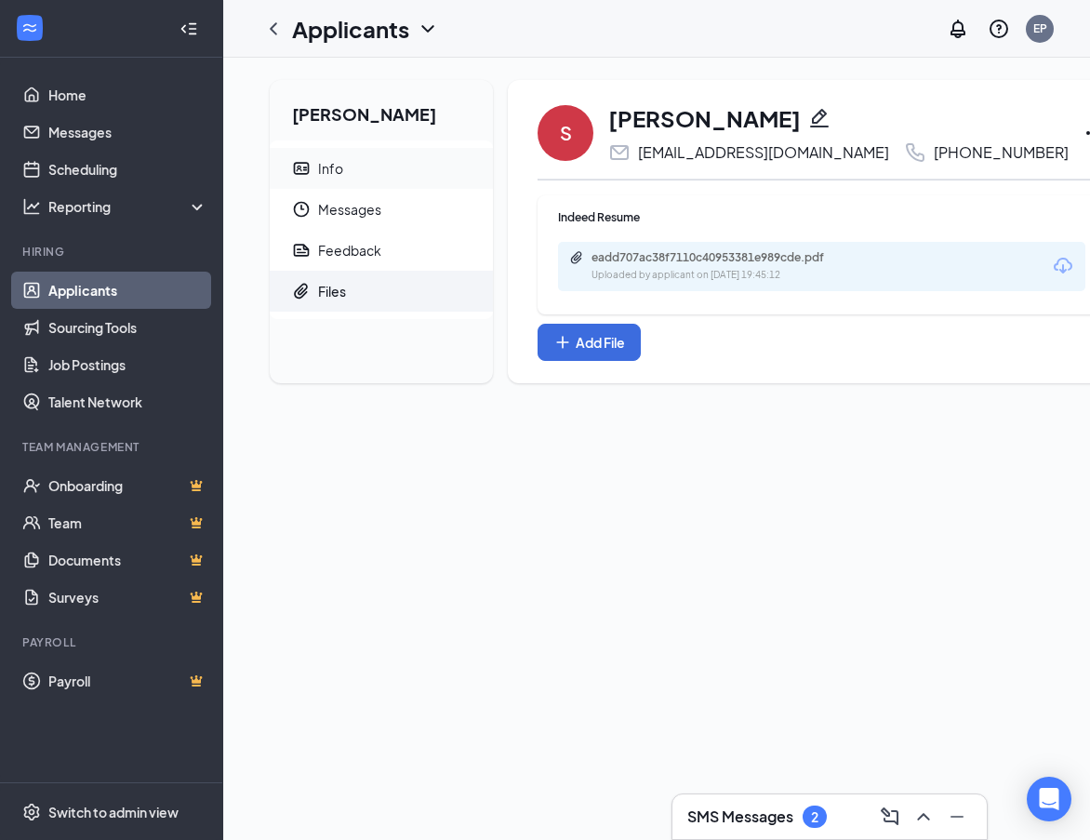
click at [345, 175] on span "Info" at bounding box center [398, 168] width 160 height 41
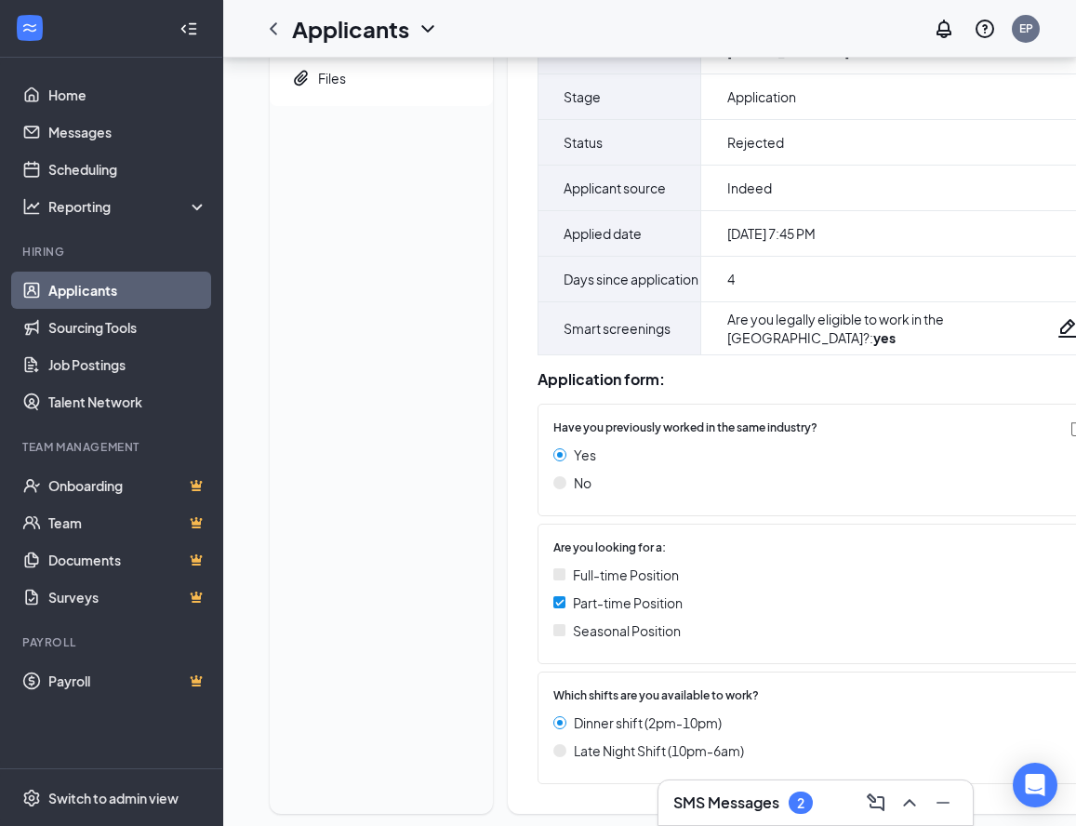
scroll to position [274, 0]
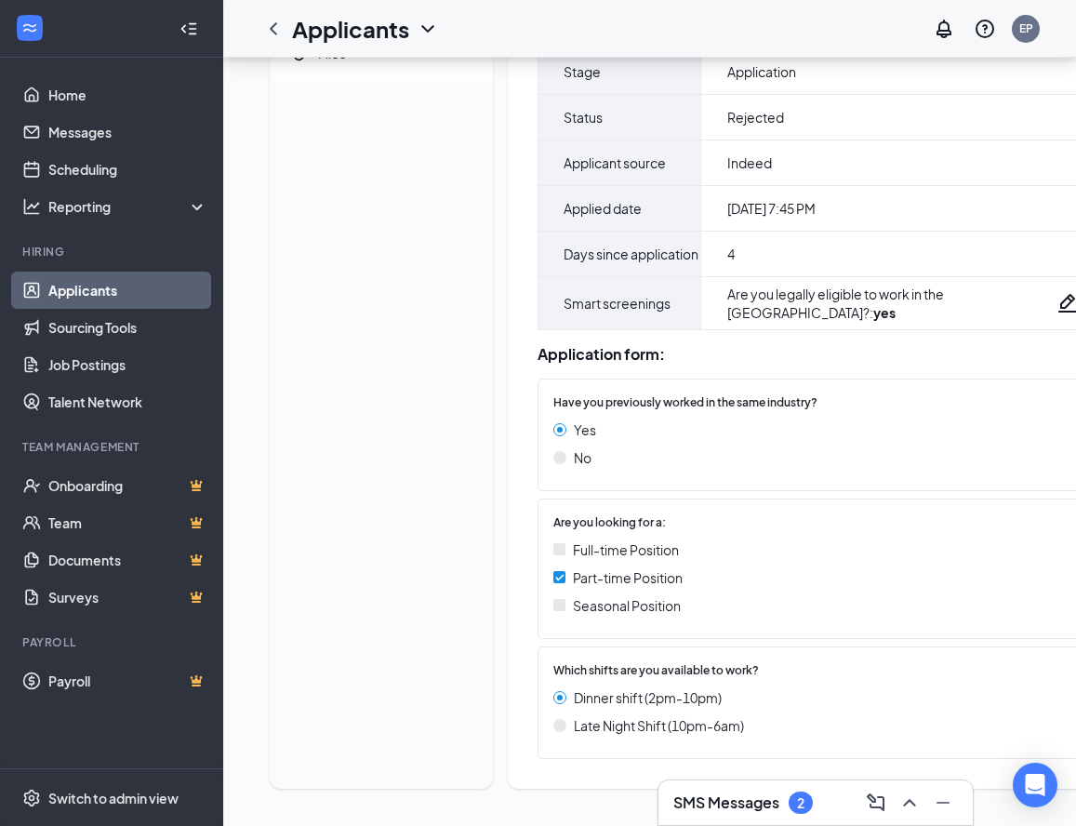
click at [763, 799] on h3 "SMS Messages" at bounding box center [726, 802] width 106 height 20
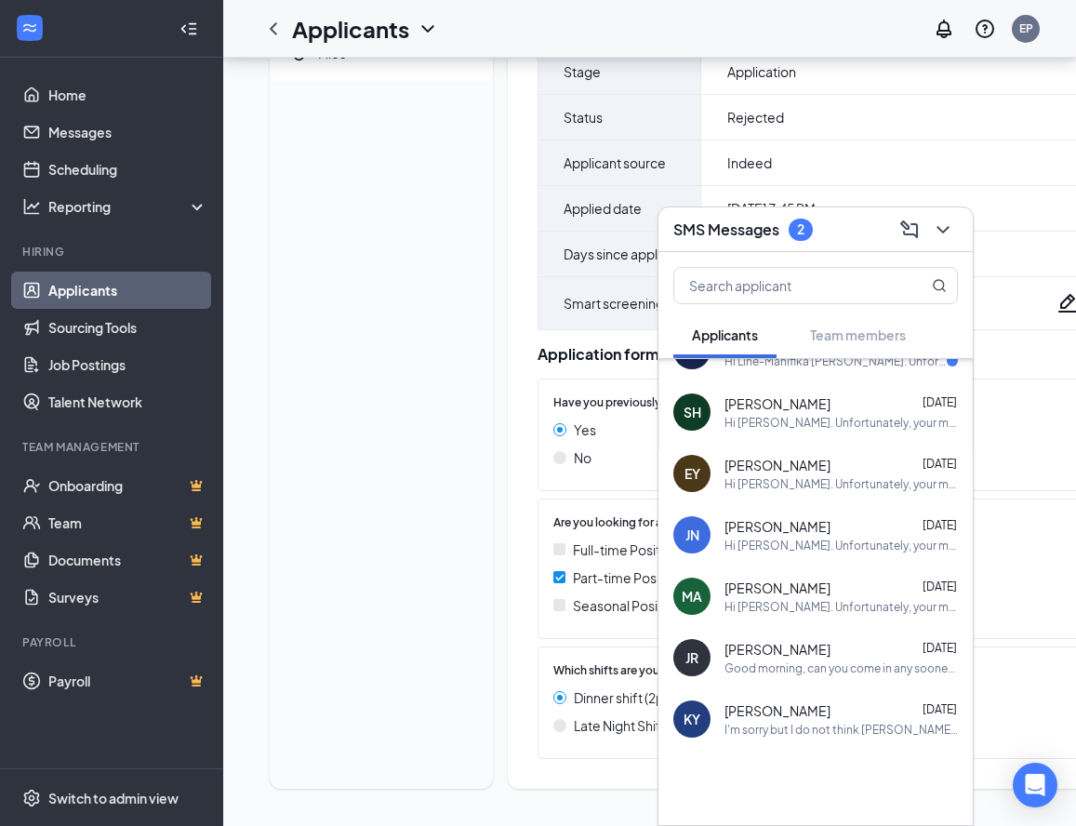
scroll to position [609, 0]
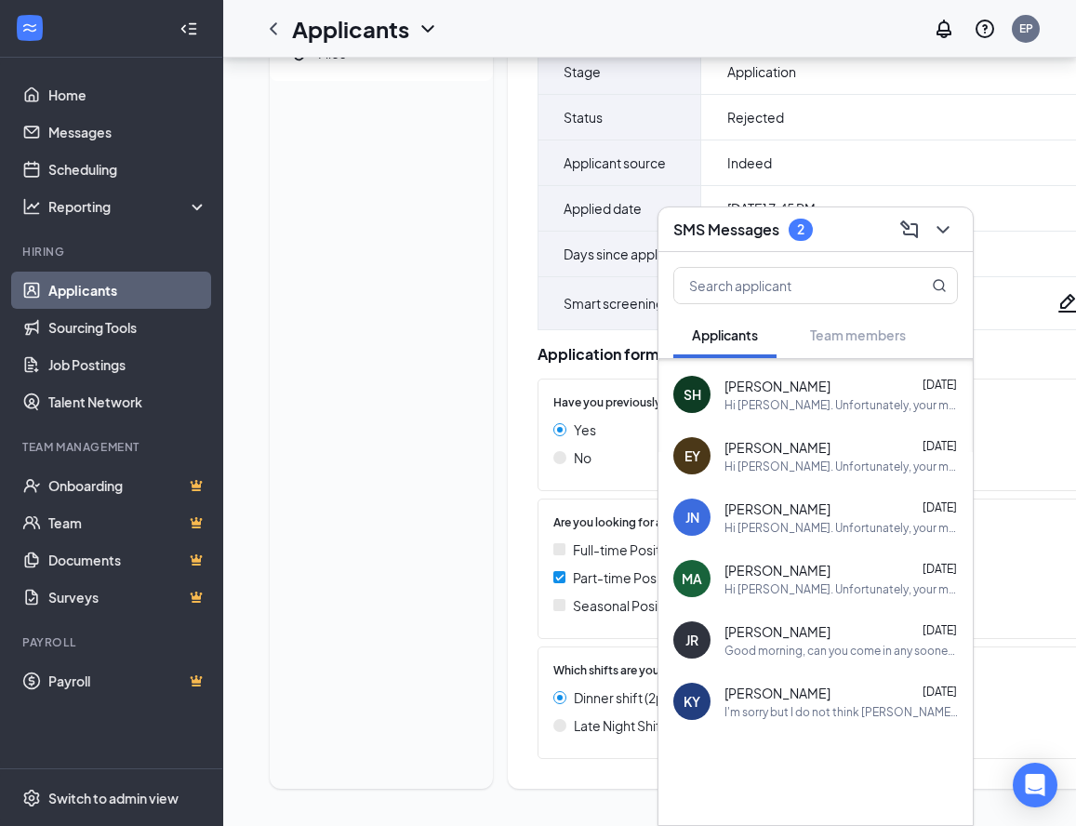
click at [773, 694] on span "Kara Yeager" at bounding box center [777, 692] width 106 height 19
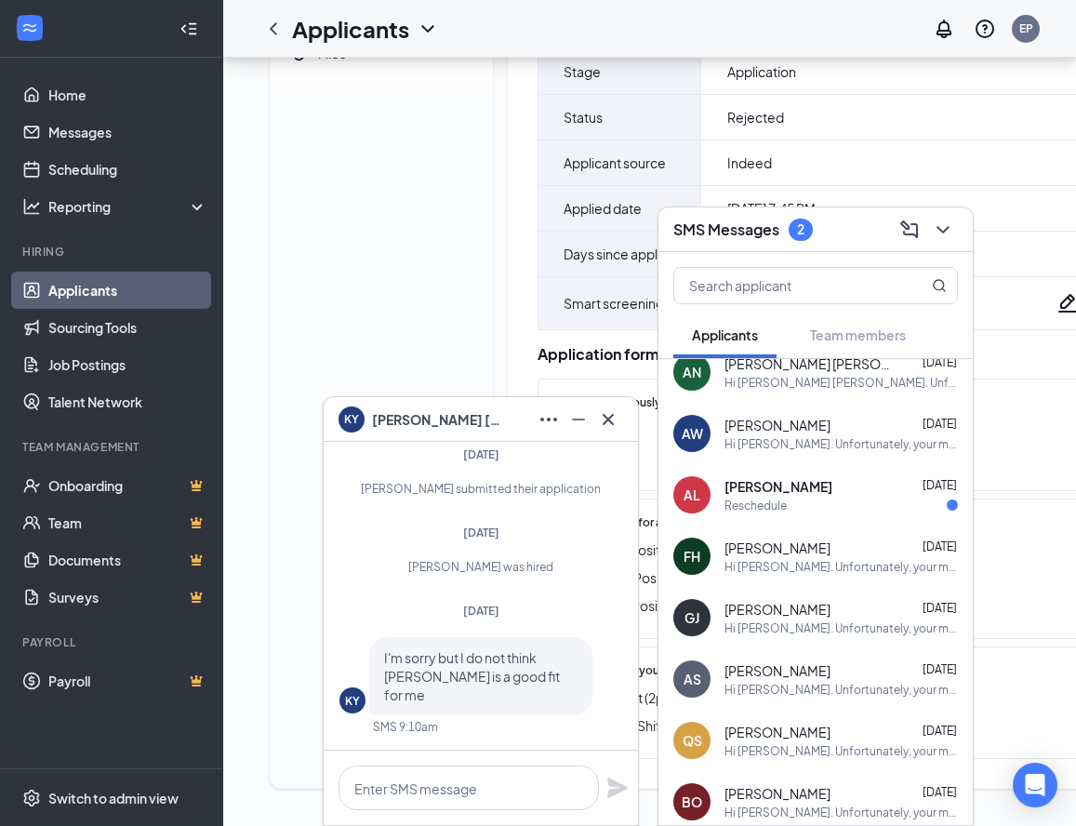
scroll to position [0, 0]
